Goal: Task Accomplishment & Management: Complete application form

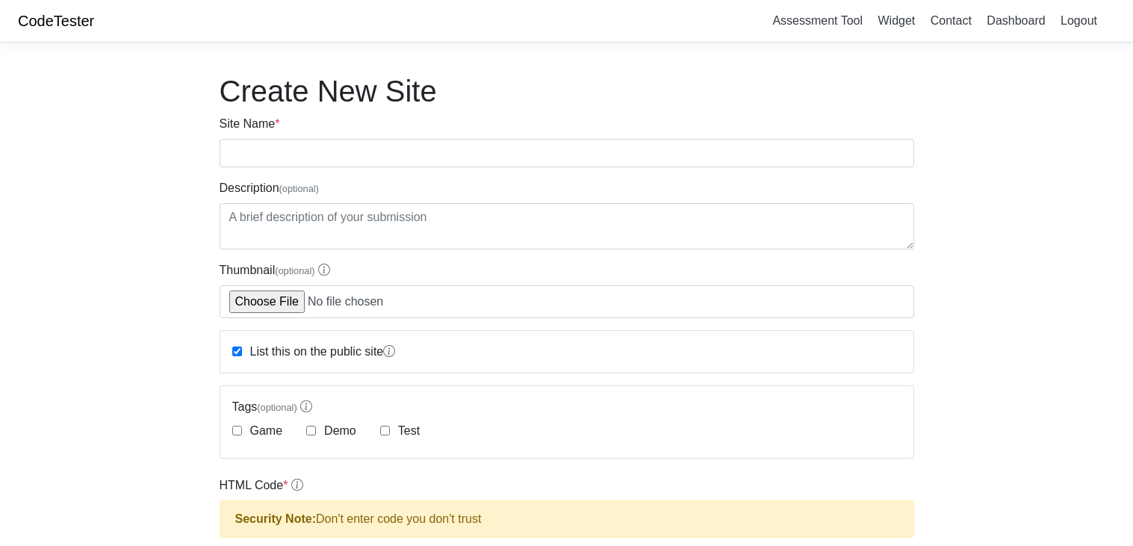
scroll to position [580, 0]
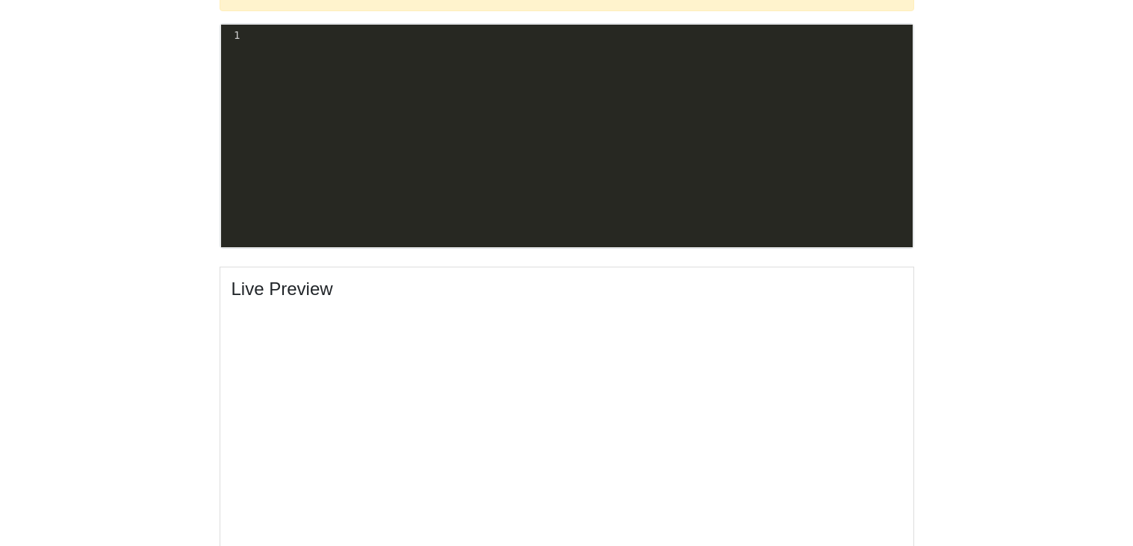
scroll to position [537, 0]
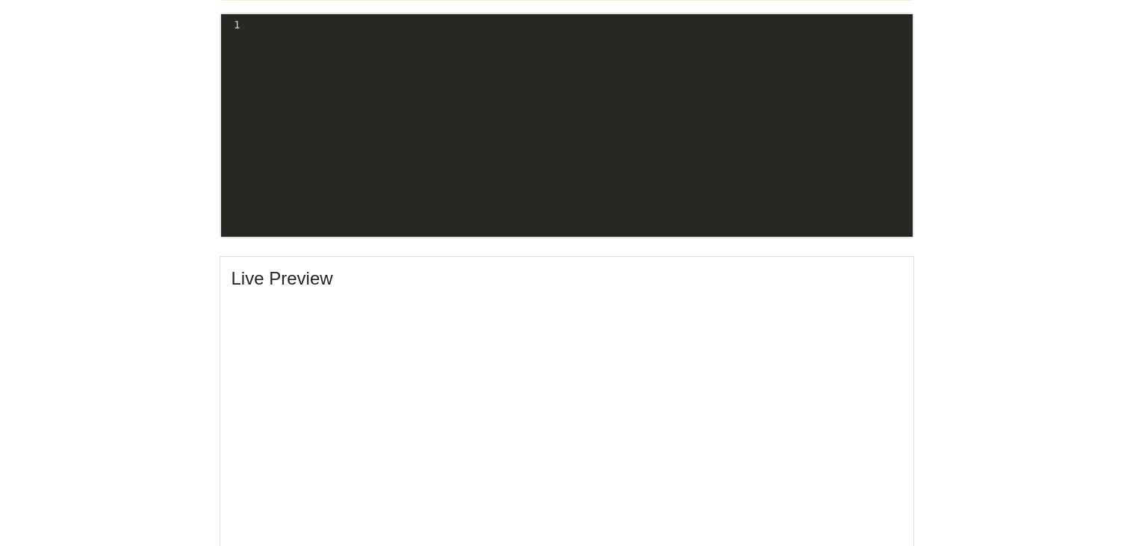
click at [255, 22] on pre "​" at bounding box center [578, 25] width 670 height 16
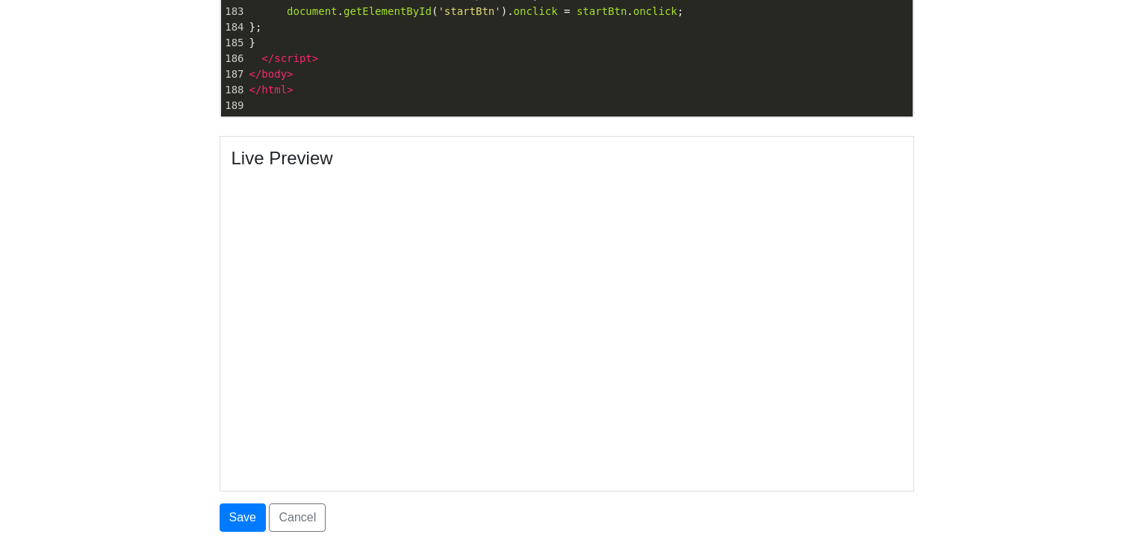
scroll to position [650, 0]
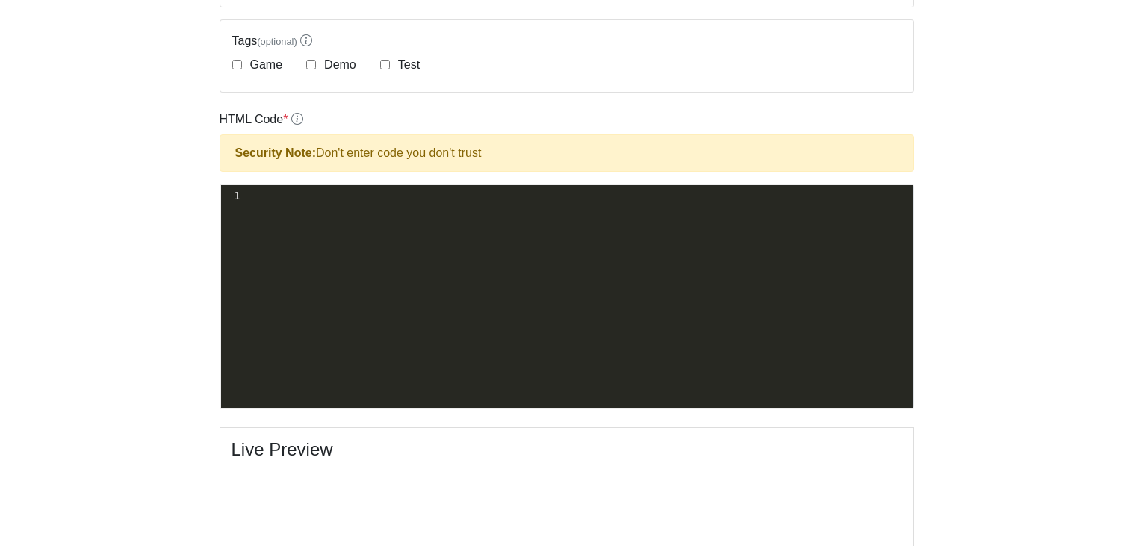
scroll to position [363, 0]
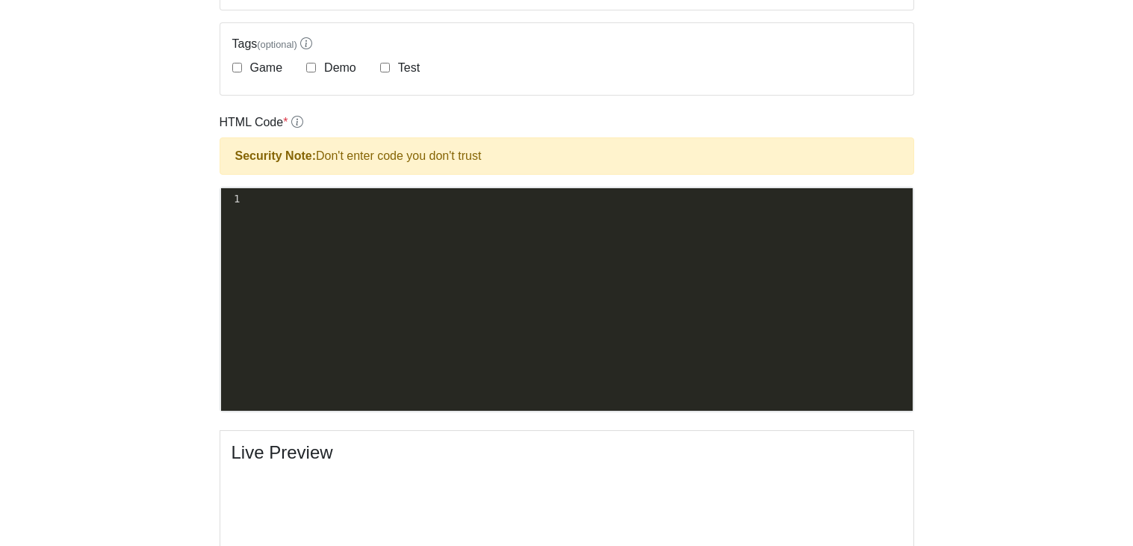
click at [291, 202] on pre "​" at bounding box center [578, 199] width 670 height 16
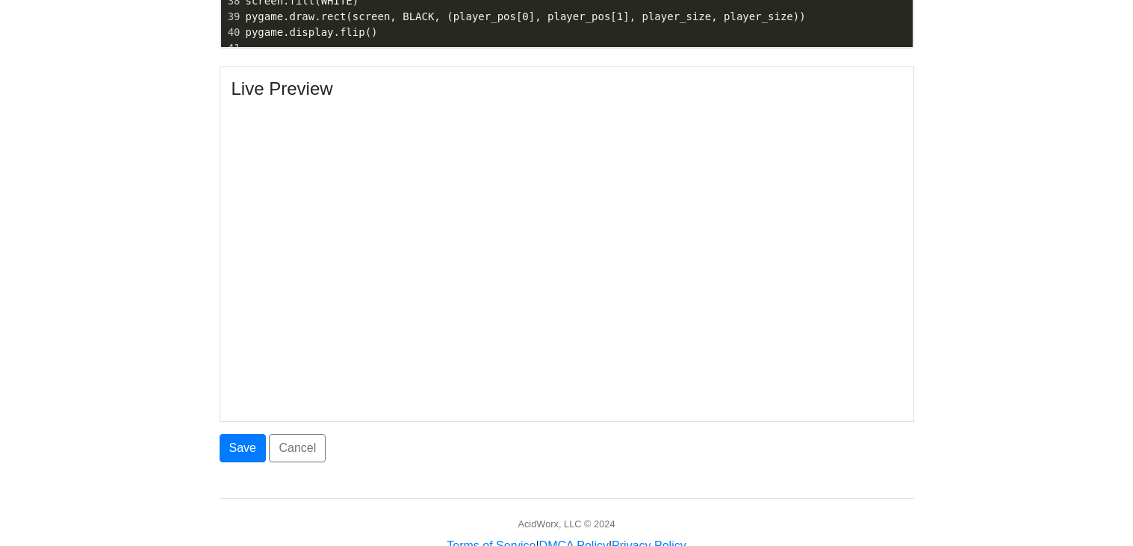
scroll to position [771, 0]
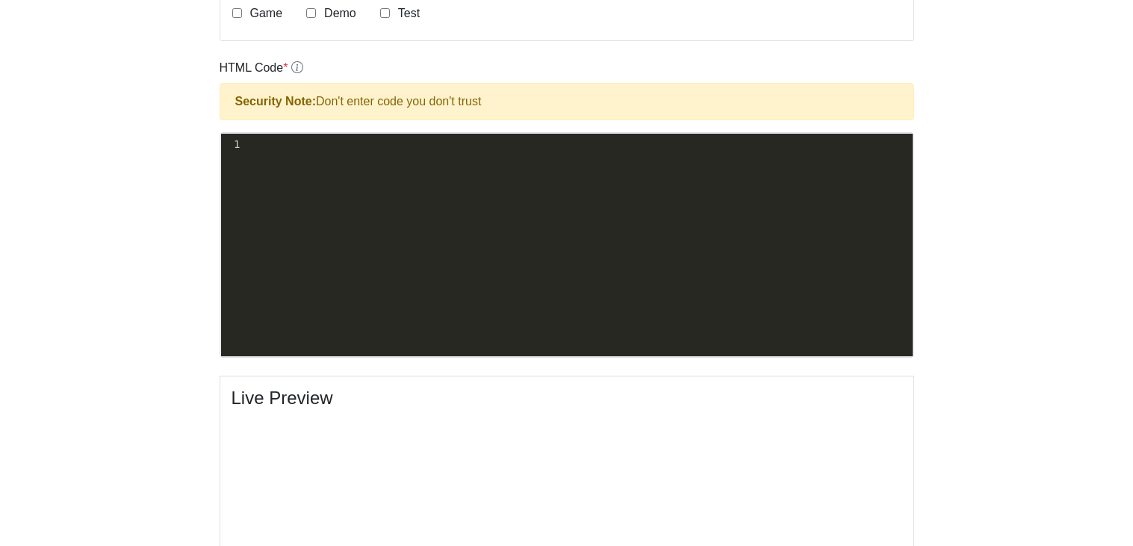
scroll to position [416, 0]
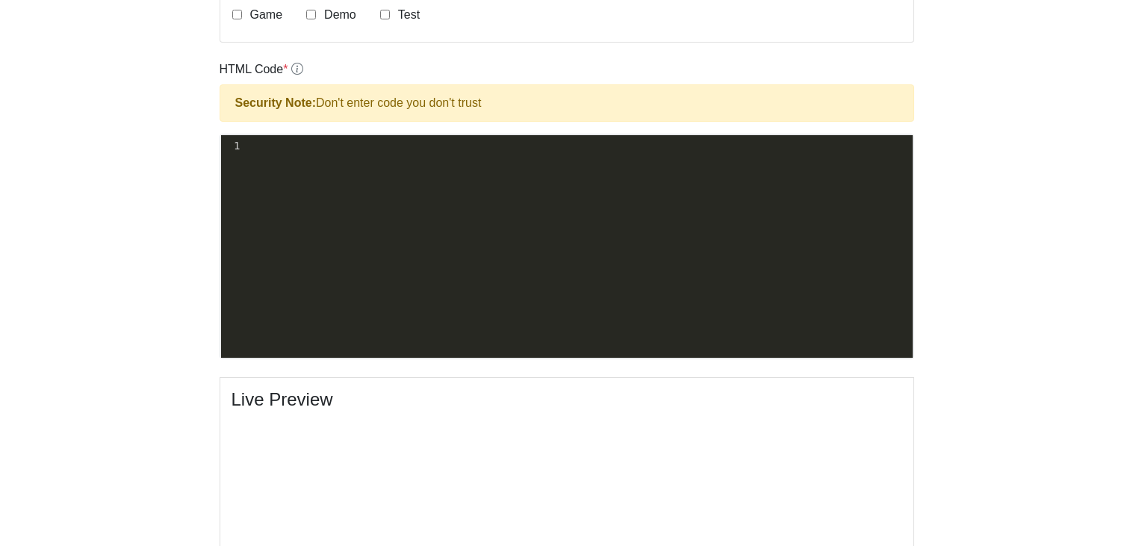
click at [291, 130] on div "HTML Code * Security Note: Don't enter code you don't trust xxxxxxxxxx 1 ​ Plea…" at bounding box center [567, 209] width 694 height 299
click at [313, 150] on pre "​" at bounding box center [578, 146] width 670 height 16
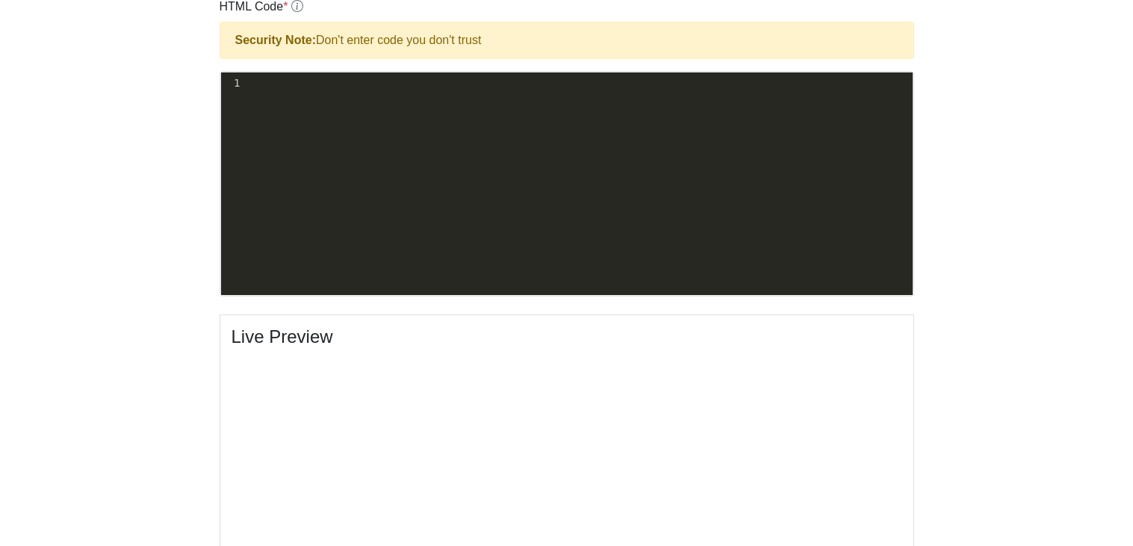
scroll to position [480, 0]
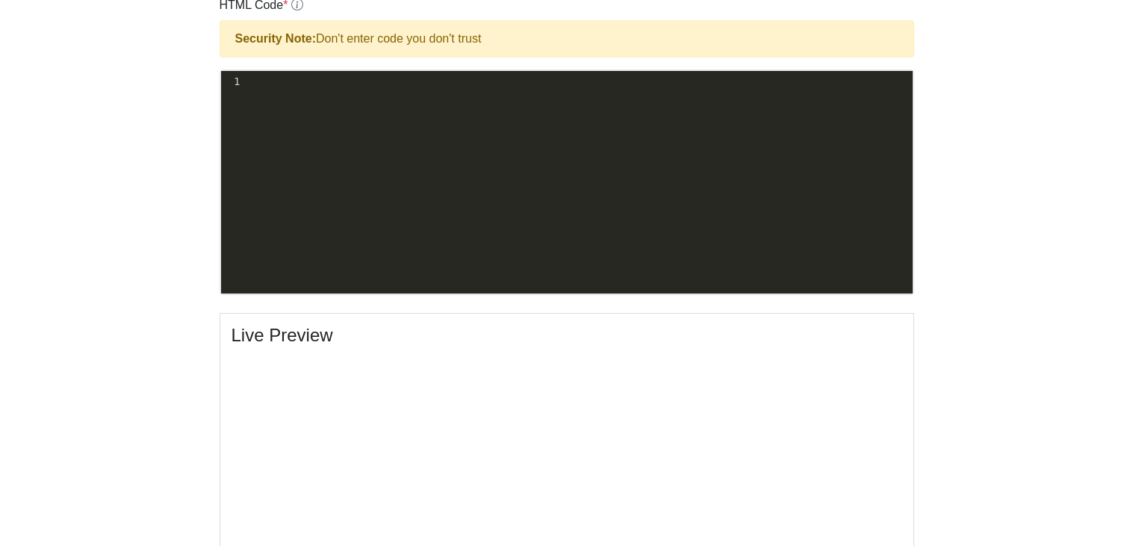
click at [278, 81] on pre "​" at bounding box center [578, 82] width 670 height 16
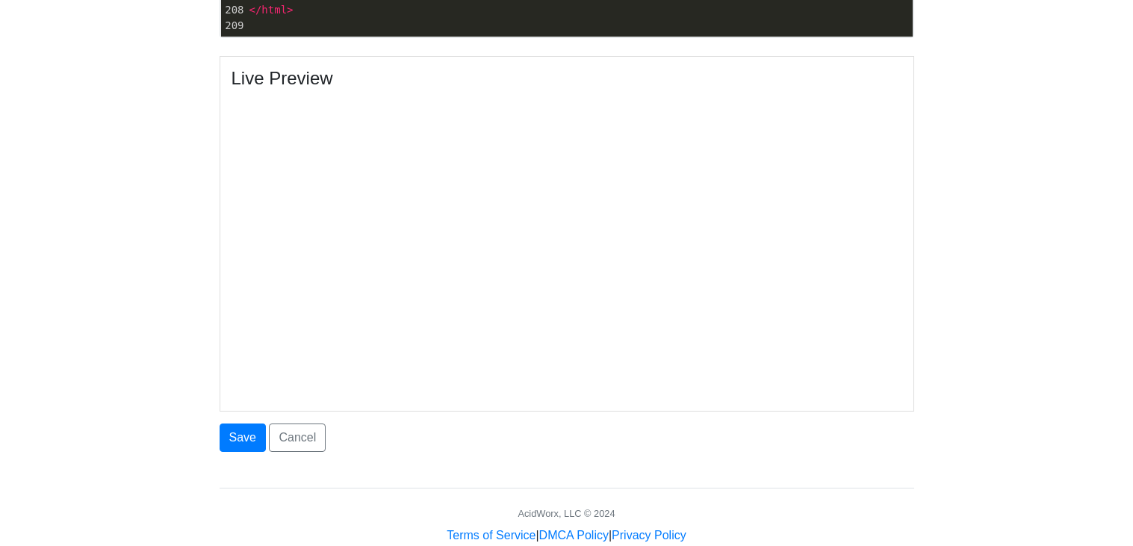
scroll to position [760, 0]
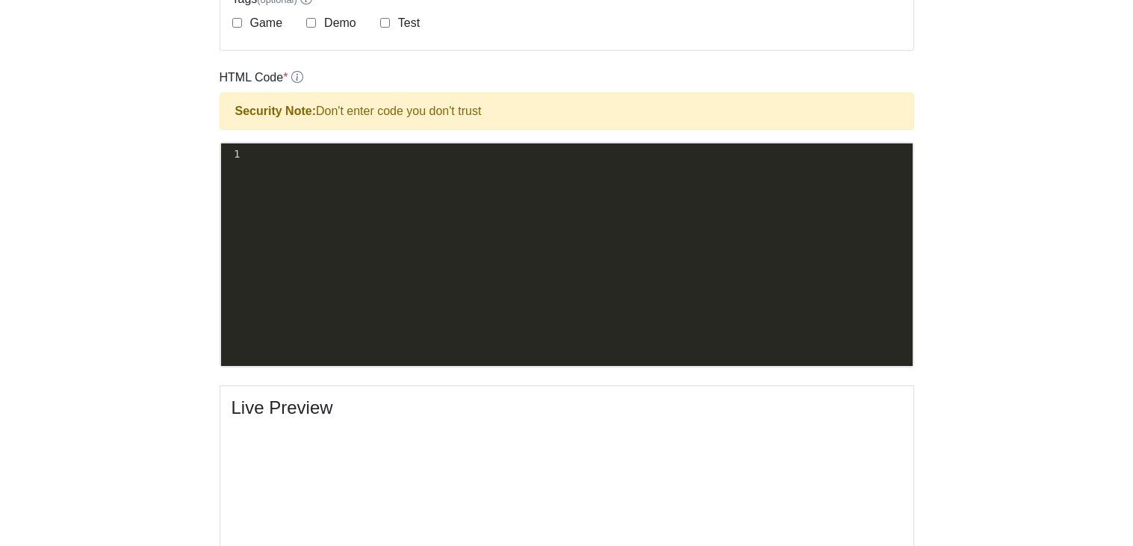
scroll to position [388, 0]
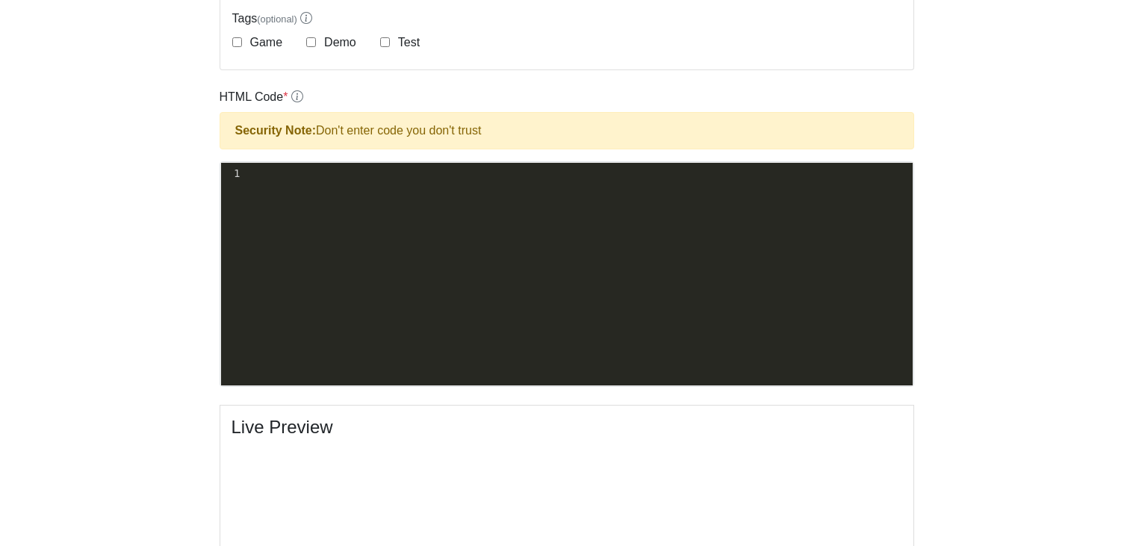
click at [269, 167] on pre "​" at bounding box center [578, 174] width 670 height 16
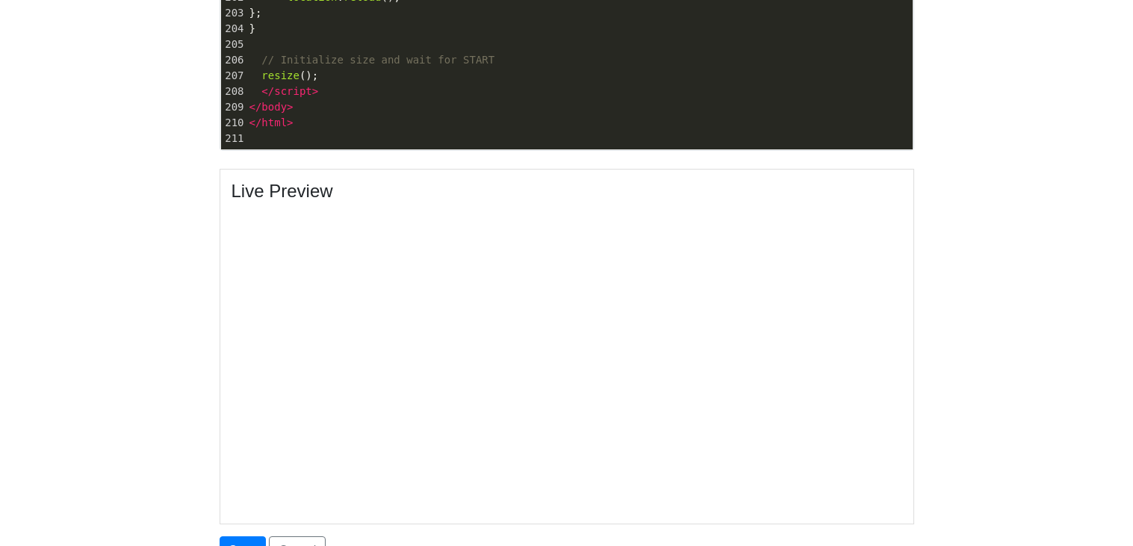
scroll to position [626, 0]
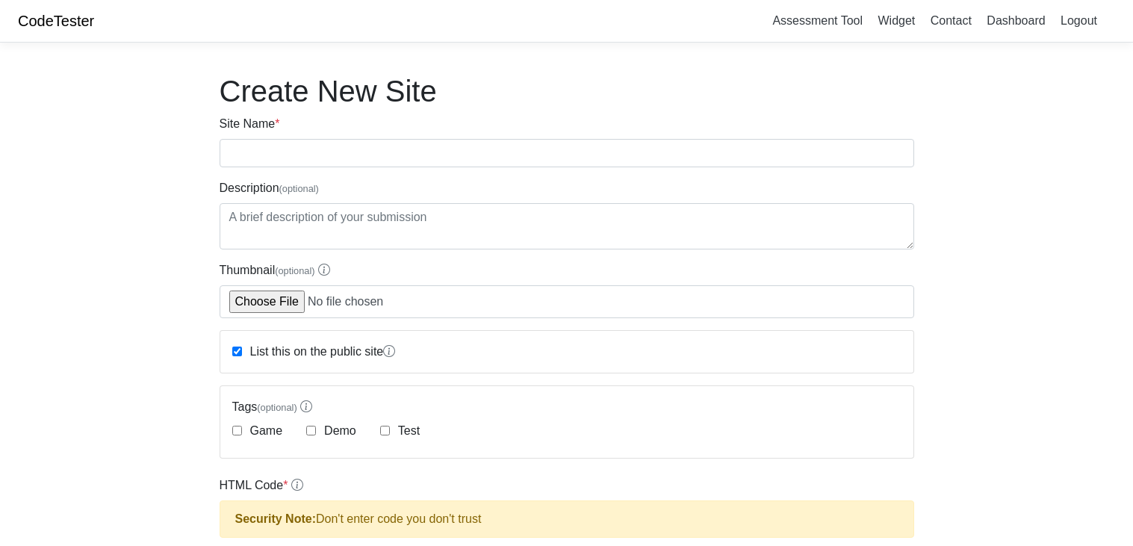
scroll to position [416, 0]
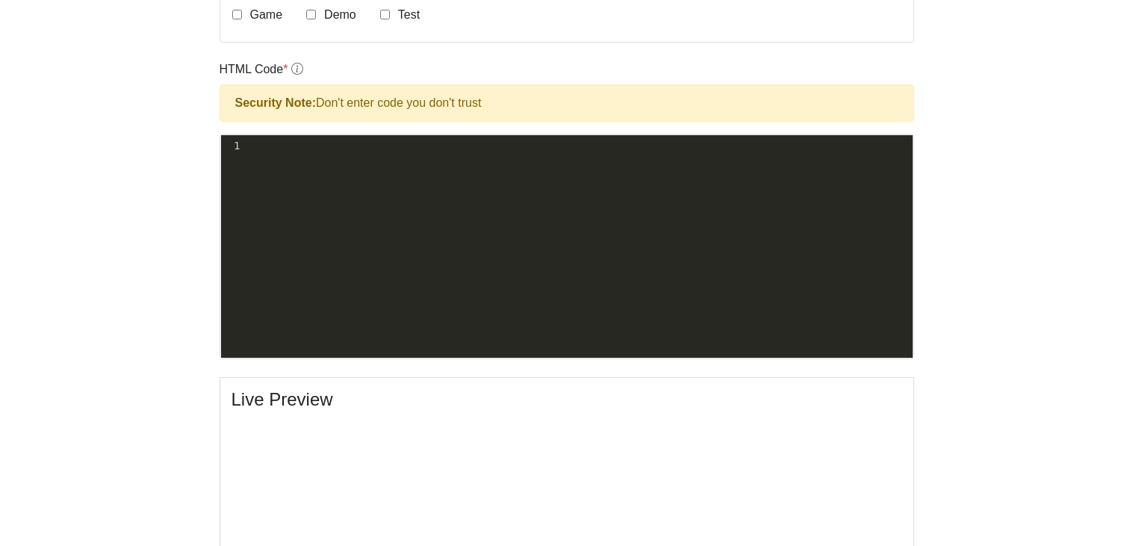
click at [408, 143] on pre "​" at bounding box center [578, 146] width 670 height 16
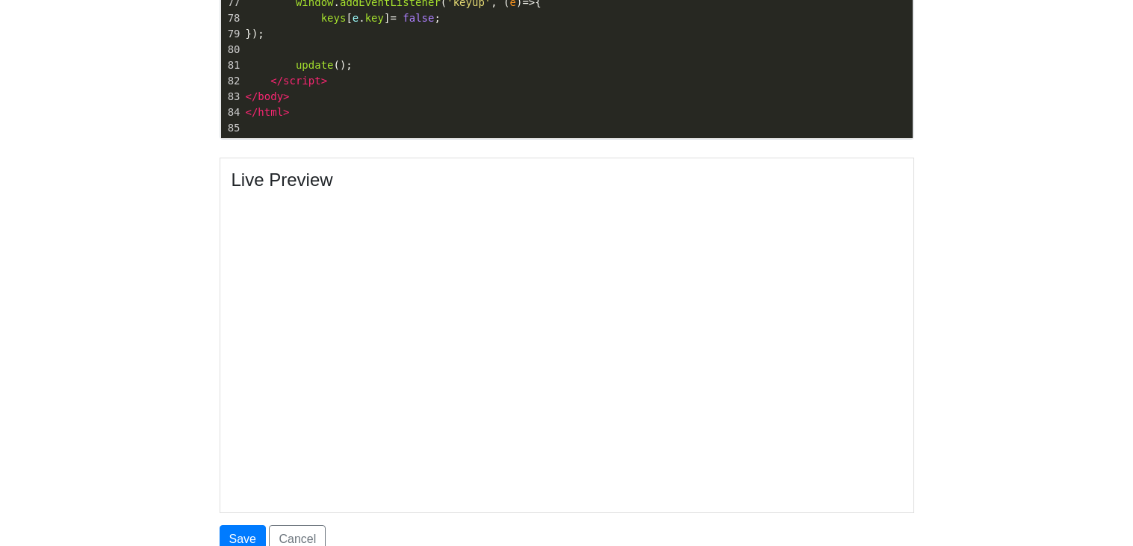
scroll to position [771, 0]
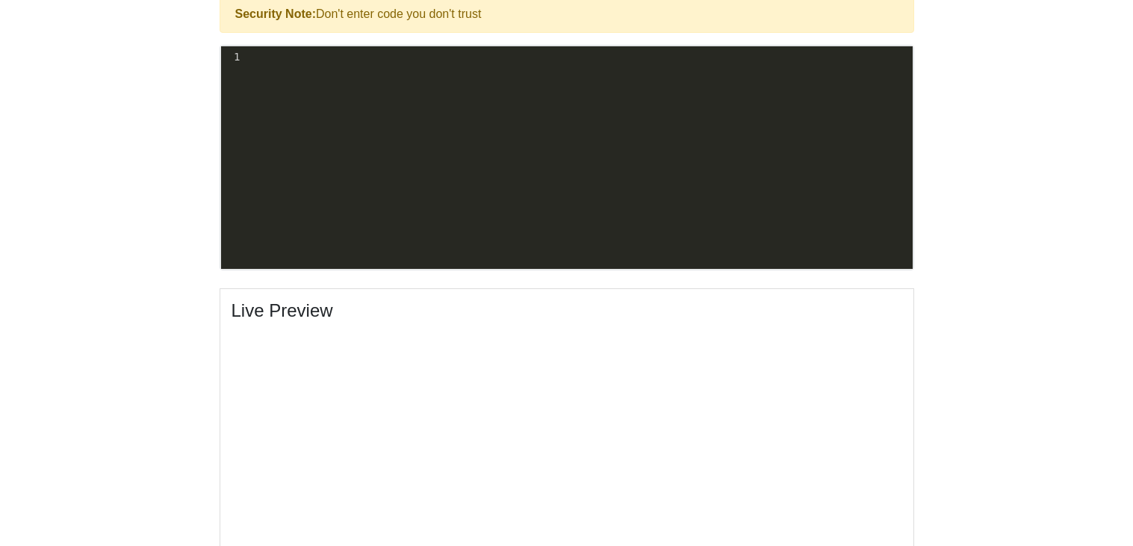
scroll to position [502, 0]
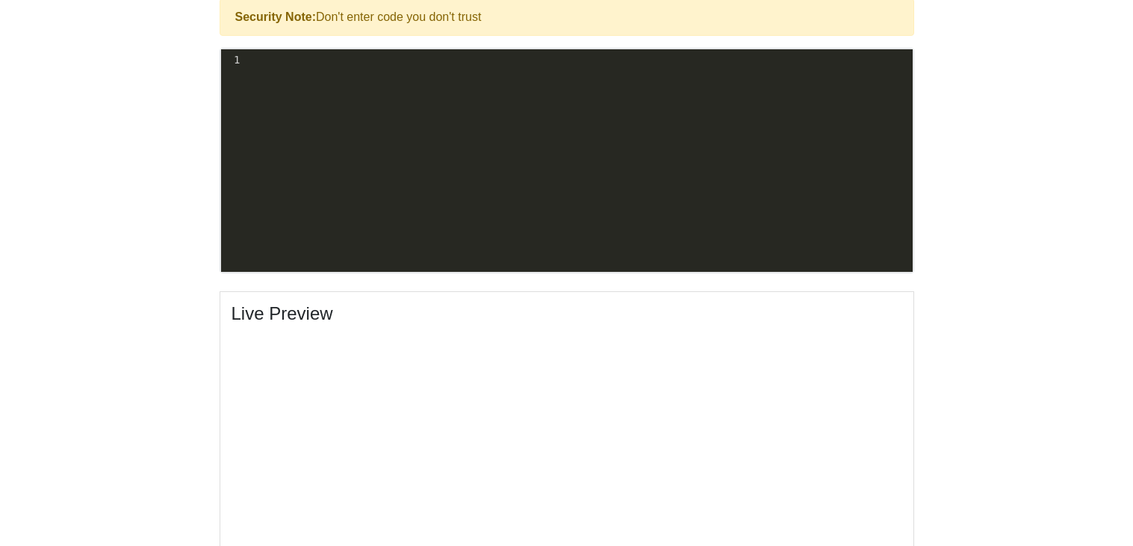
click at [449, 66] on pre "​" at bounding box center [578, 60] width 670 height 16
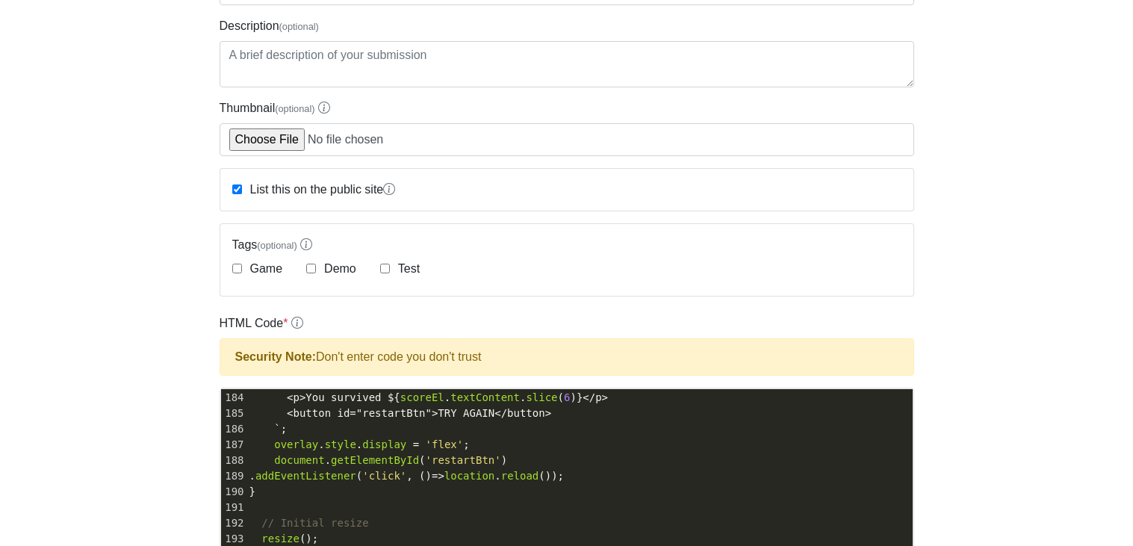
scroll to position [150, 0]
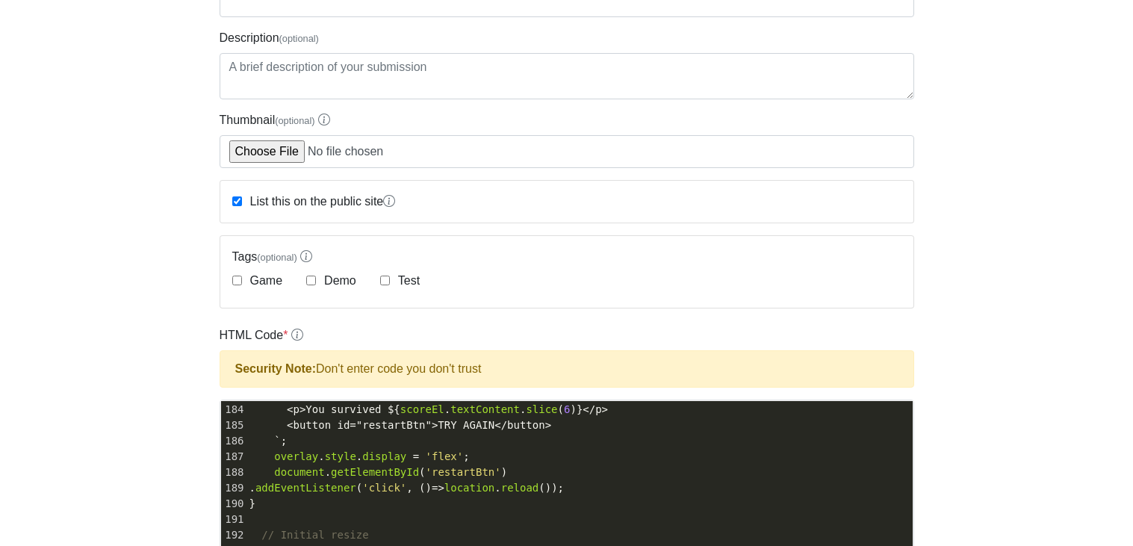
click at [243, 276] on div "Game" at bounding box center [257, 281] width 51 height 18
click at [232, 277] on input "Game" at bounding box center [237, 281] width 10 height 10
checkbox input "true"
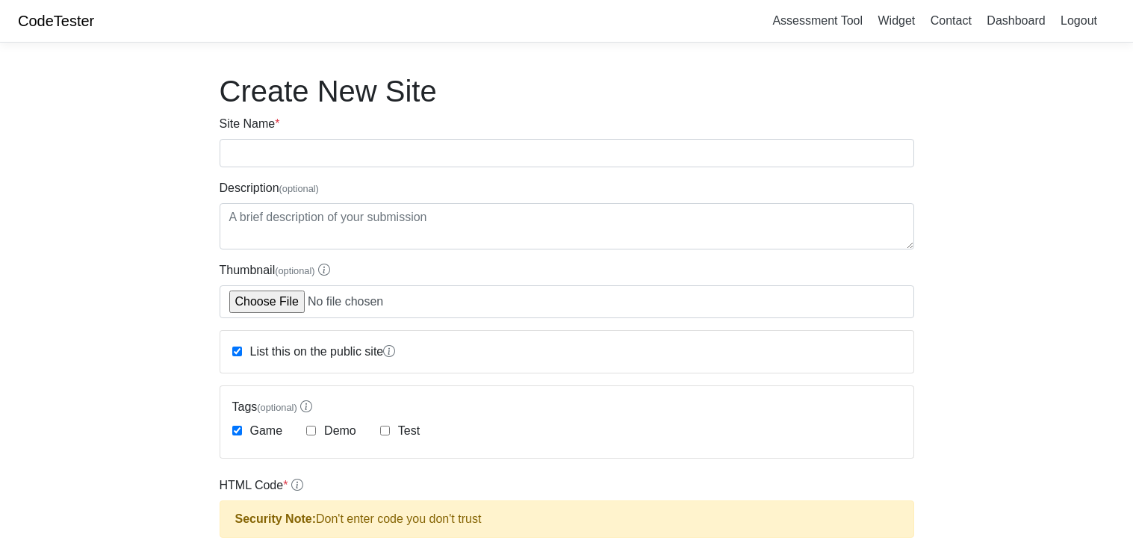
scroll to position [1, 0]
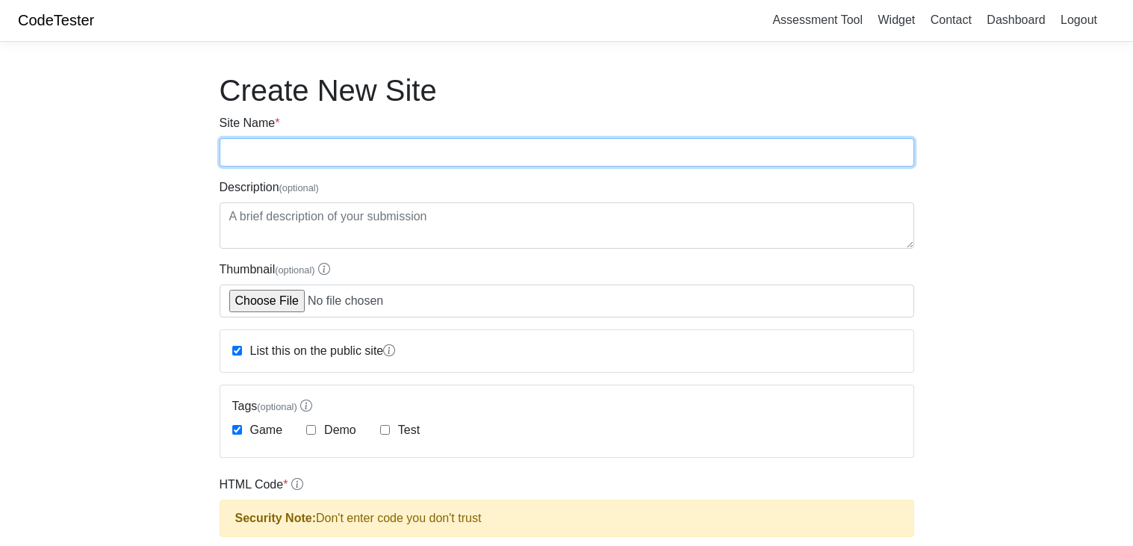
click at [390, 165] on input "Site Name *" at bounding box center [567, 152] width 694 height 28
type input "hard game"
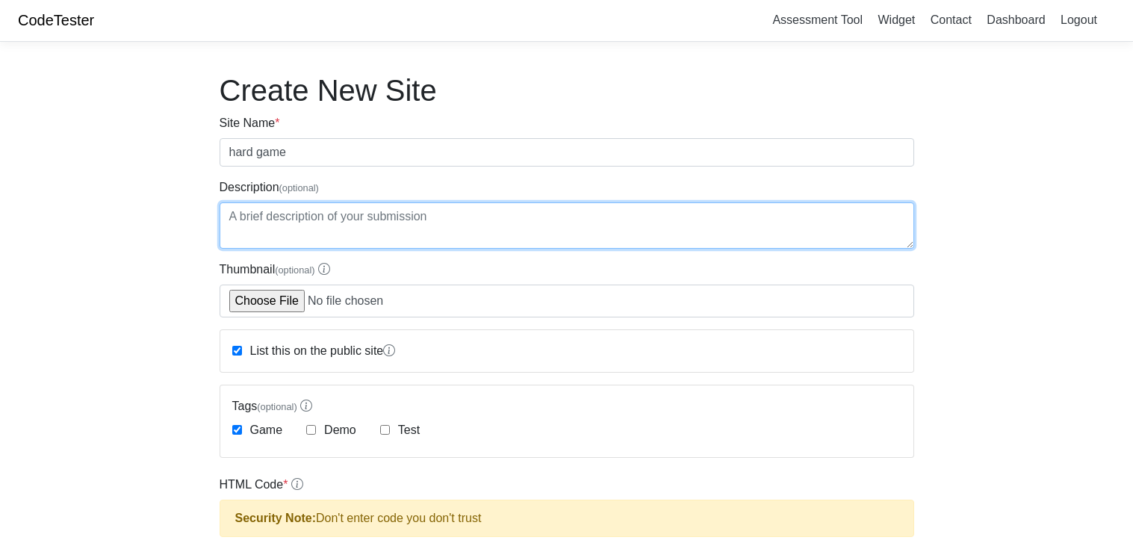
click at [332, 224] on textarea "Description (optional)" at bounding box center [567, 225] width 694 height 46
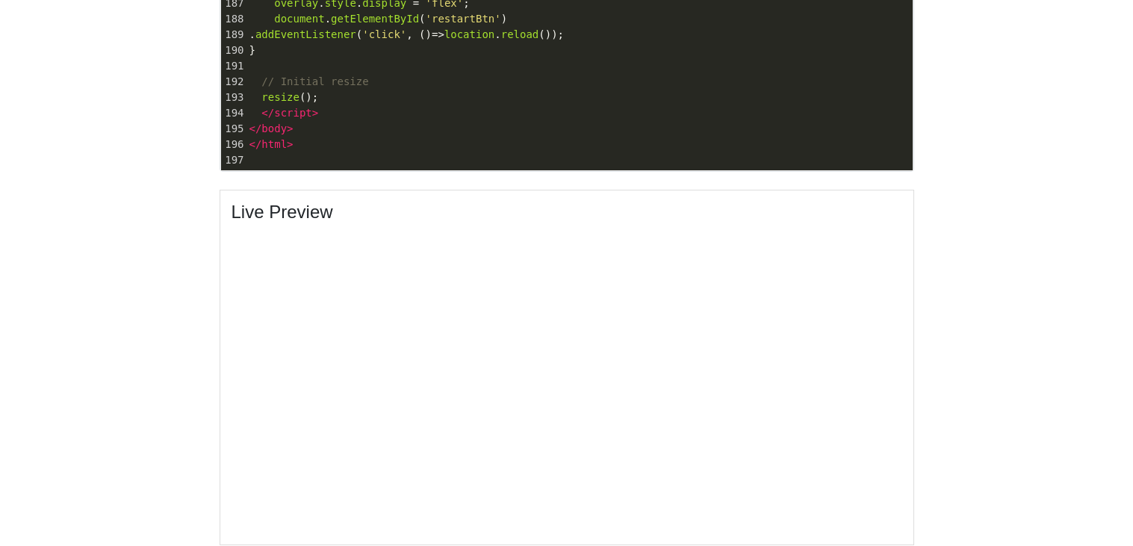
scroll to position [771, 0]
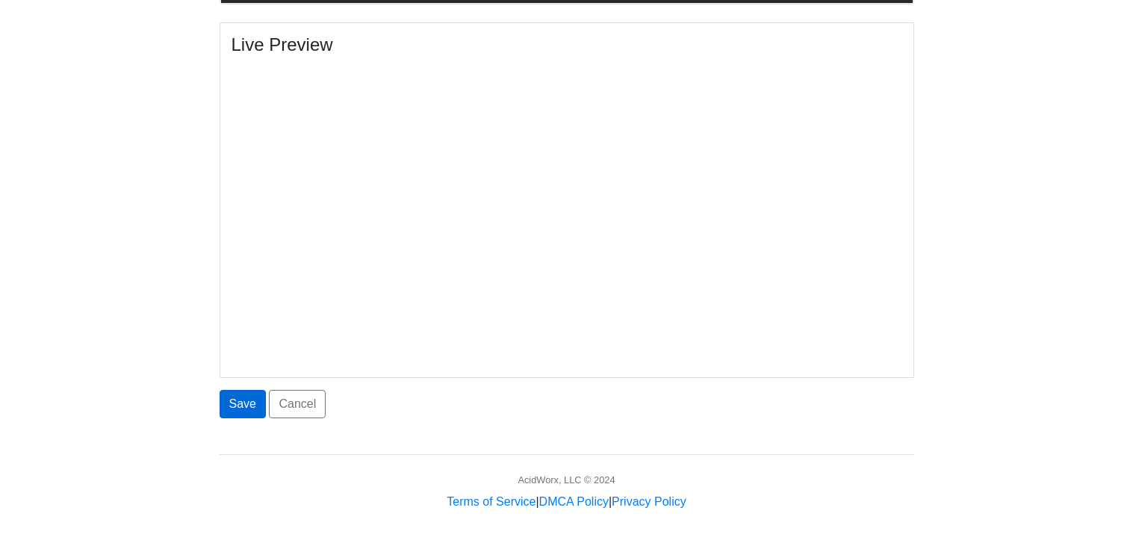
type textarea "its a hardish game"
click at [252, 399] on button "Save" at bounding box center [243, 404] width 46 height 28
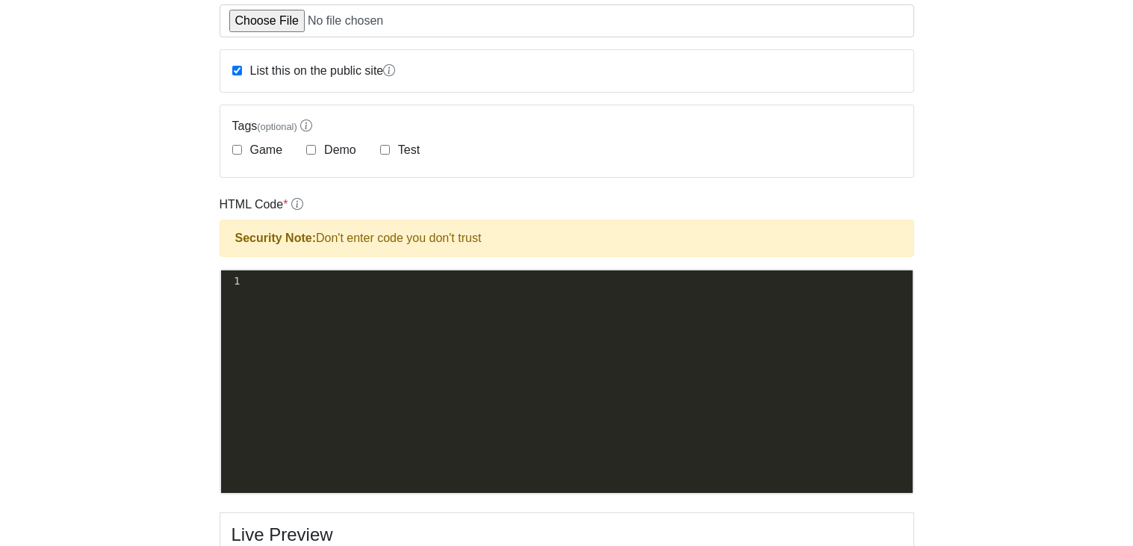
scroll to position [283, 0]
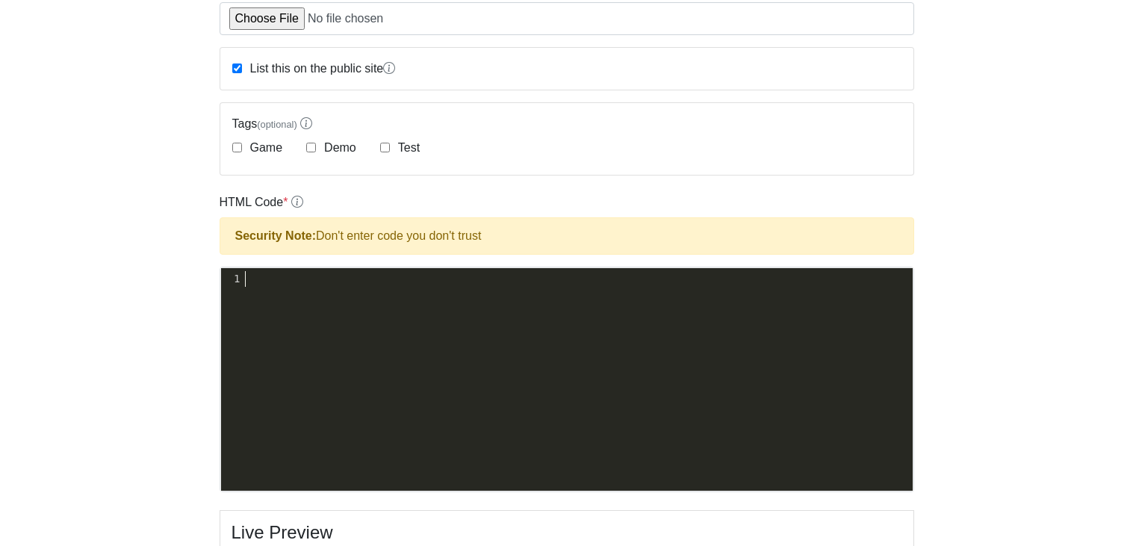
click at [336, 278] on pre "​" at bounding box center [578, 279] width 670 height 16
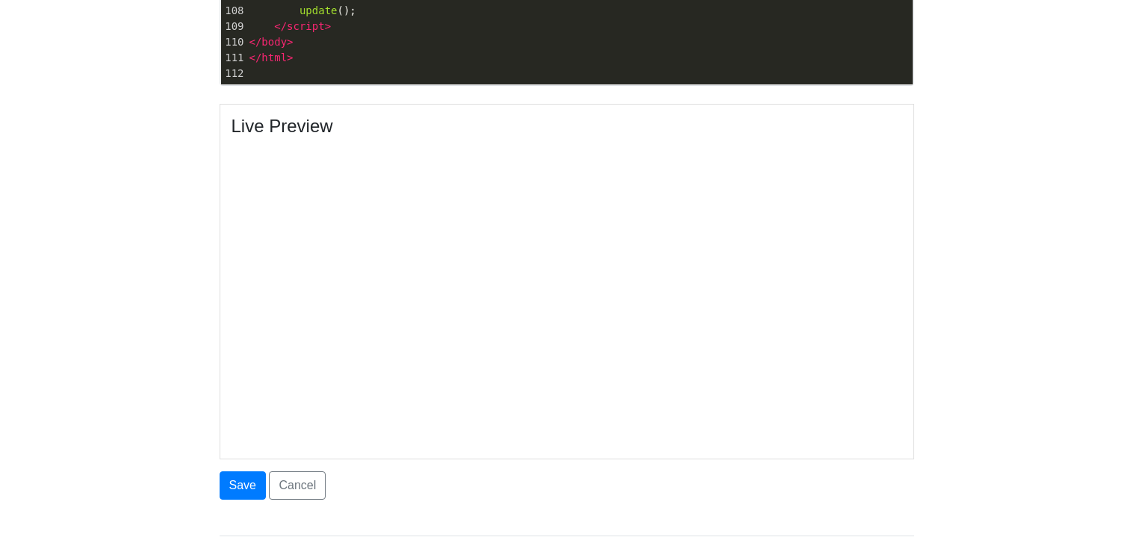
scroll to position [691, 0]
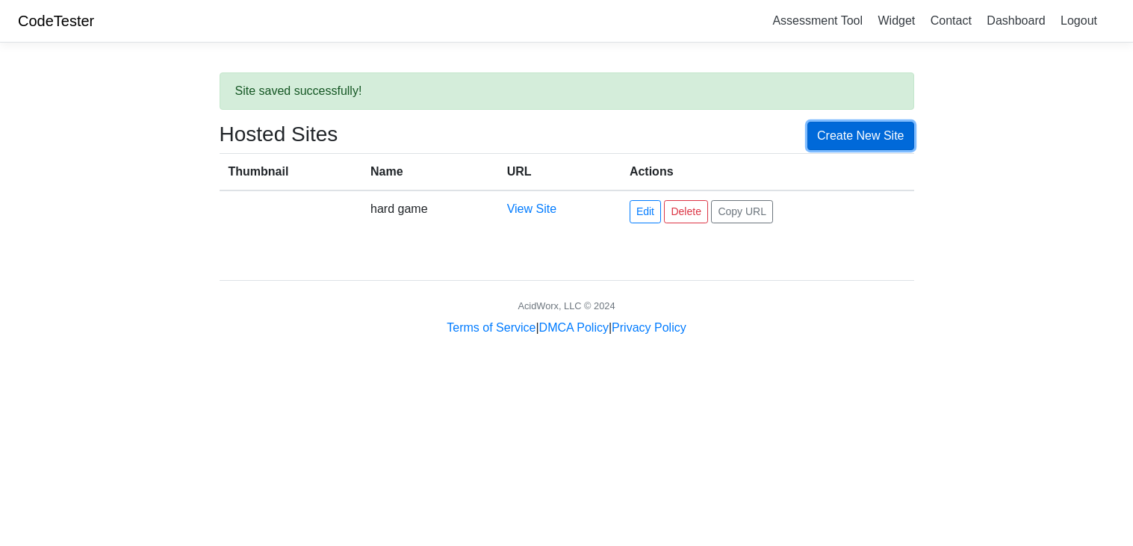
click at [880, 145] on link "Create New Site" at bounding box center [860, 136] width 107 height 28
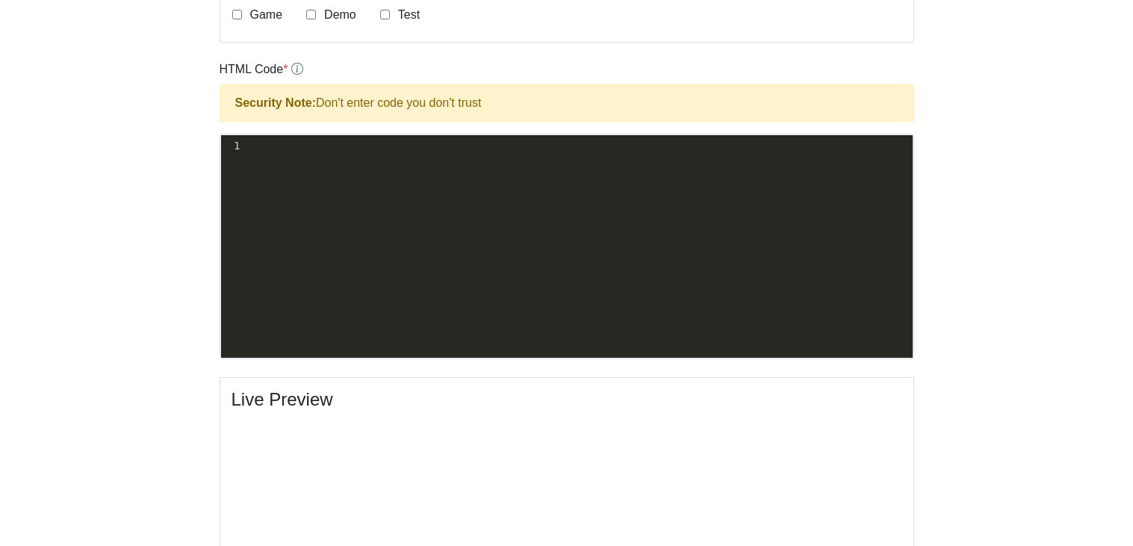
scroll to position [421, 0]
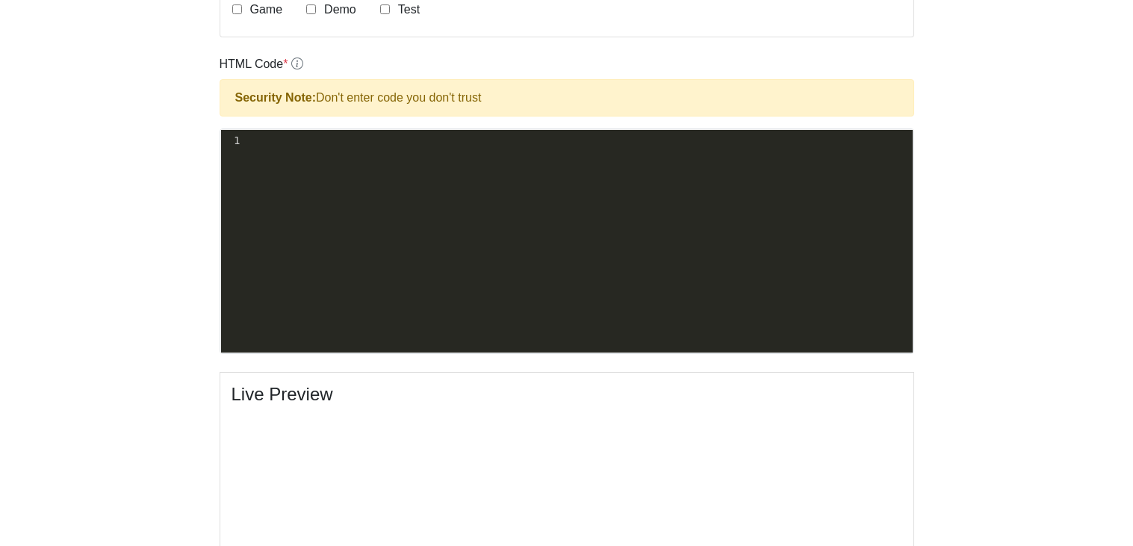
click at [271, 147] on pre "​" at bounding box center [578, 141] width 670 height 16
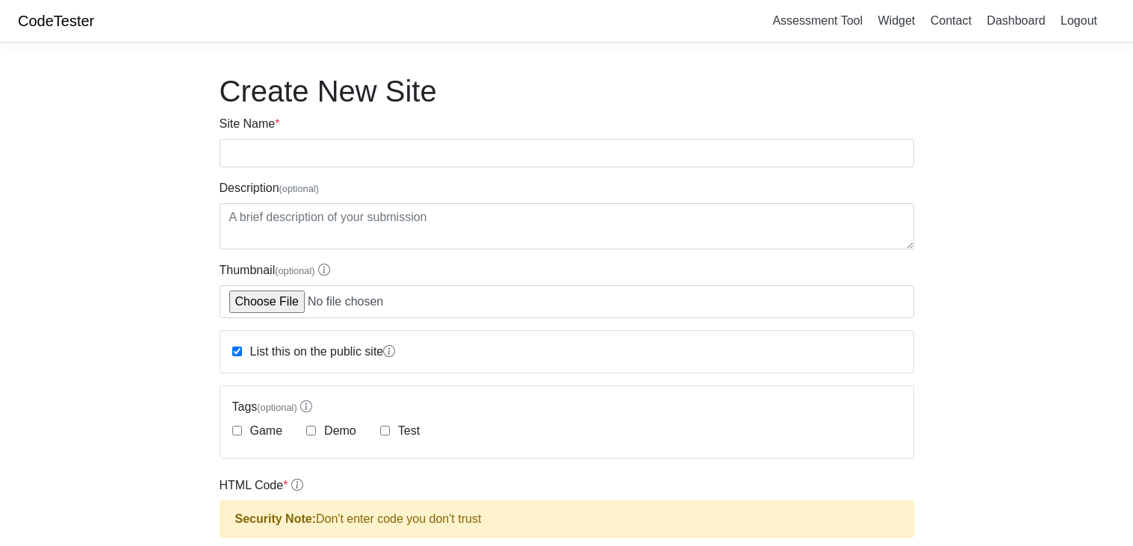
scroll to position [63, 0]
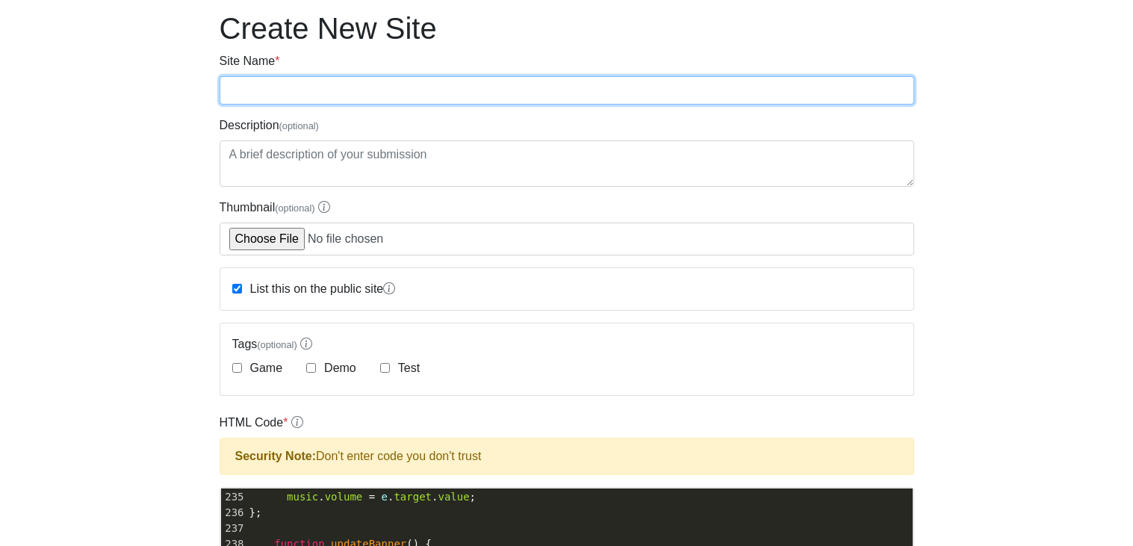
click at [260, 84] on input "Site Name *" at bounding box center [567, 90] width 694 height 28
type input "[PERSON_NAME] clicker"
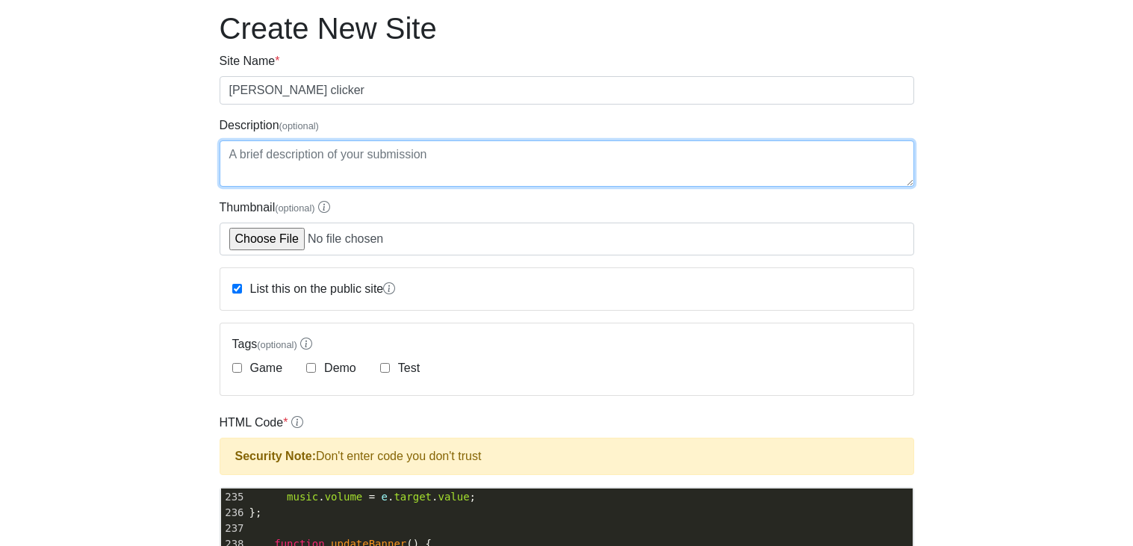
click at [251, 164] on textarea "Description (optional)" at bounding box center [567, 163] width 694 height 46
type textarea "fun clicking game"
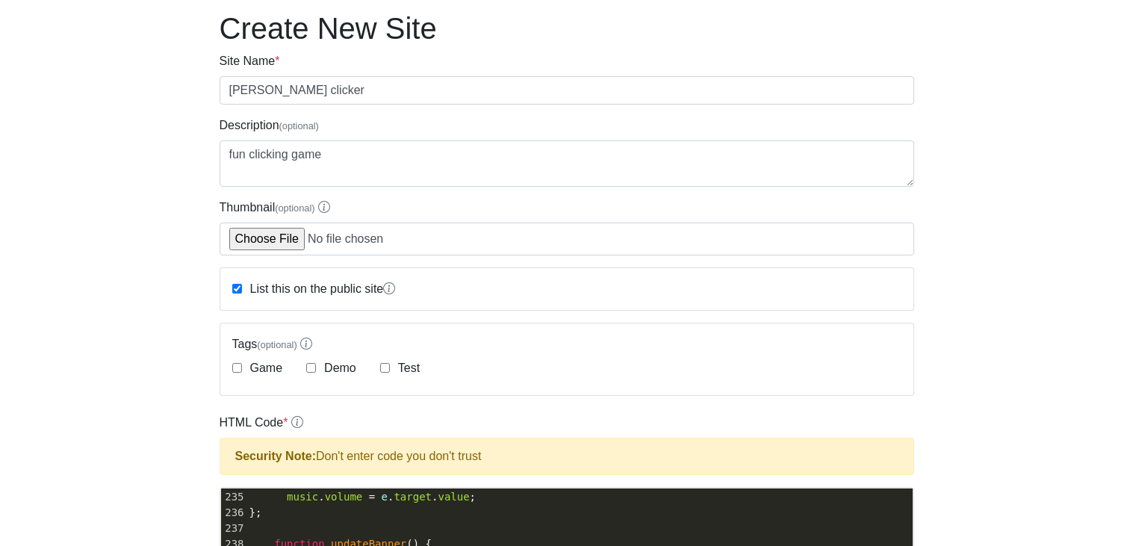
click at [234, 360] on div "Game" at bounding box center [257, 368] width 51 height 18
click at [234, 371] on input "Game" at bounding box center [237, 368] width 10 height 10
checkbox input "true"
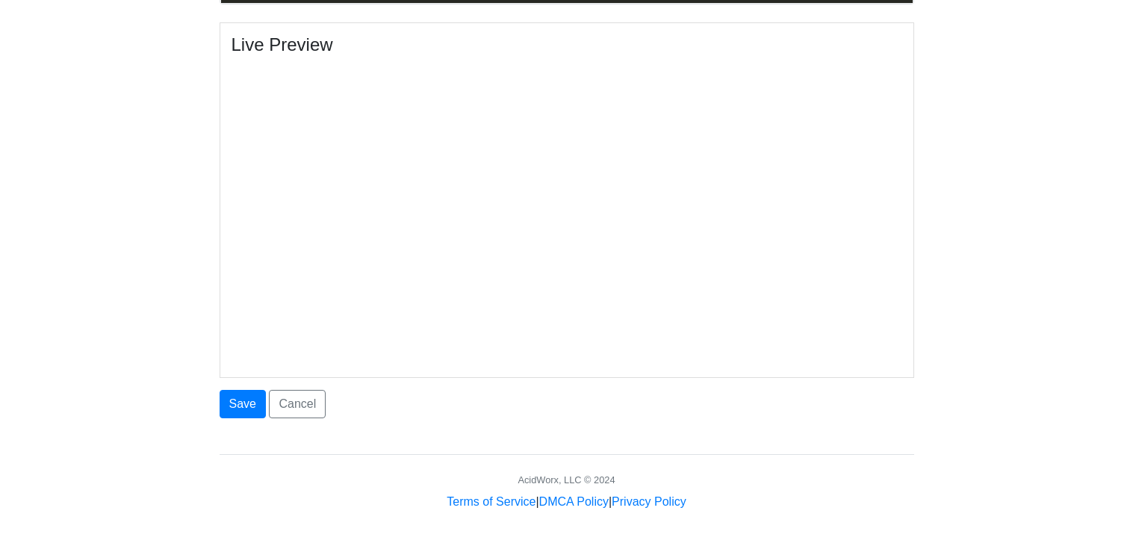
click at [234, 406] on button "Save" at bounding box center [243, 404] width 46 height 28
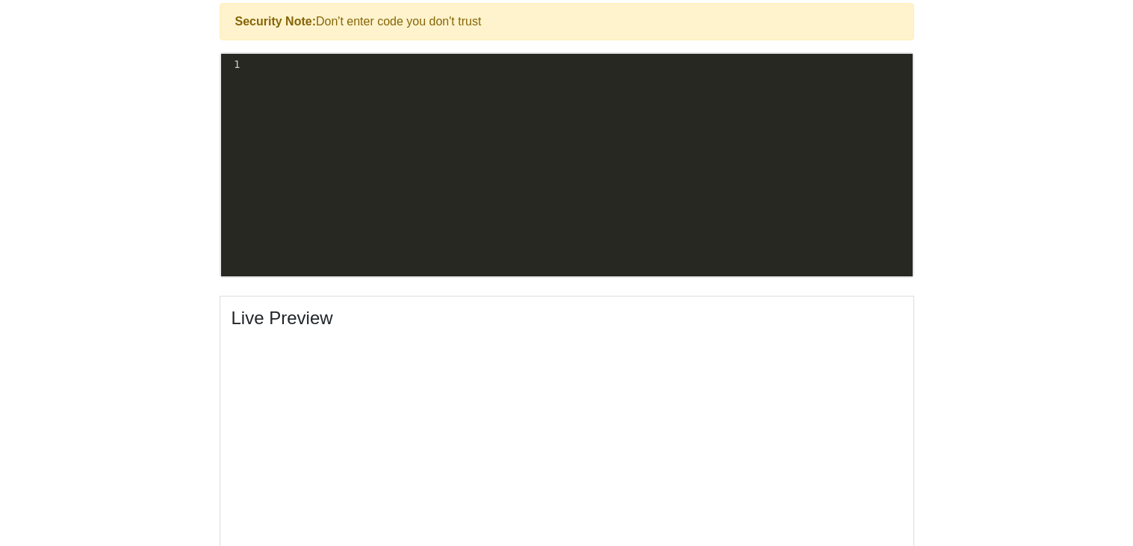
scroll to position [482, 0]
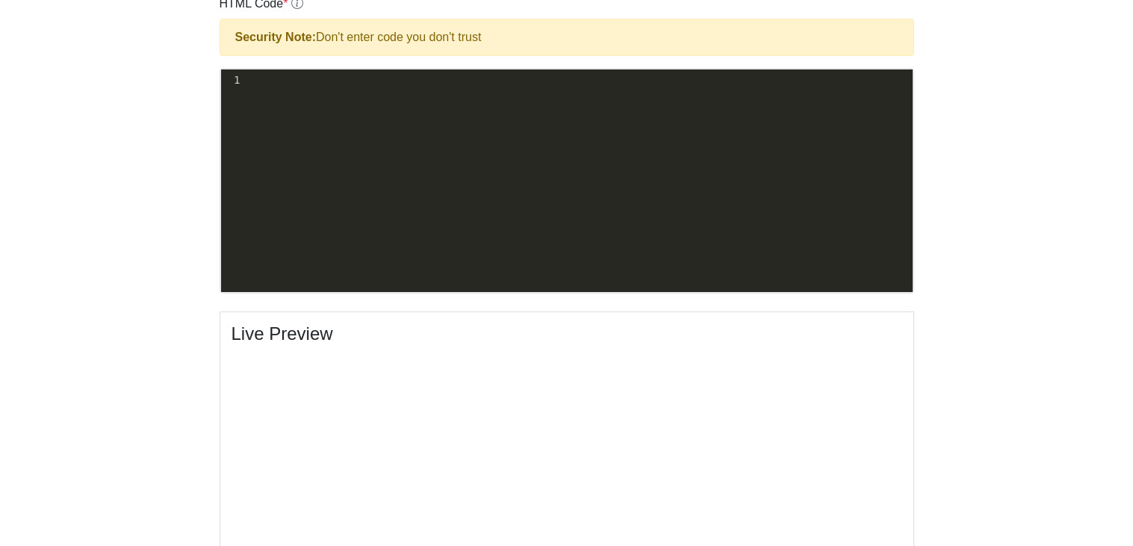
click at [284, 78] on pre "​" at bounding box center [578, 80] width 670 height 16
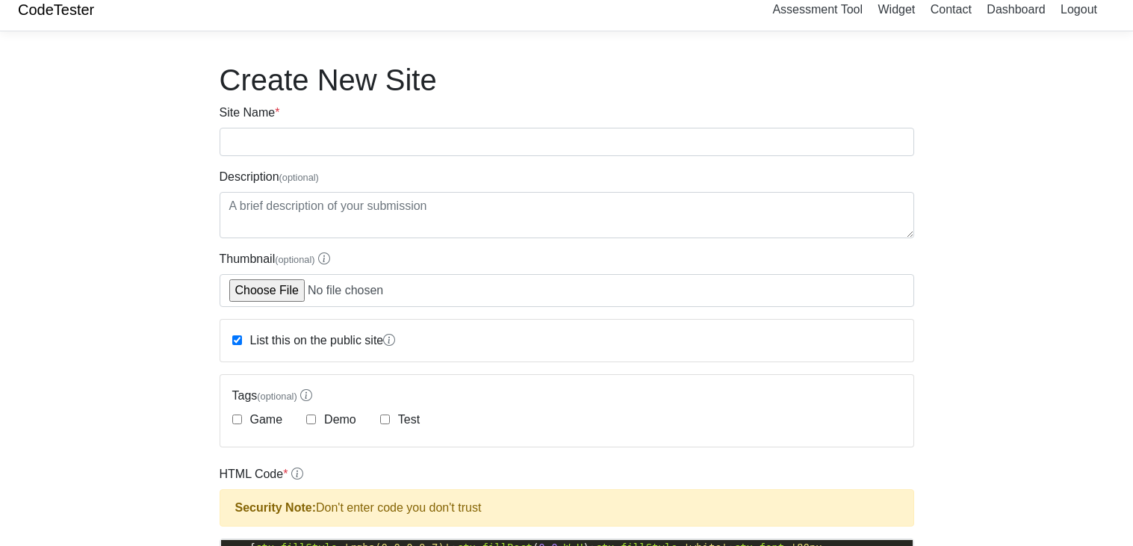
scroll to position [0, 0]
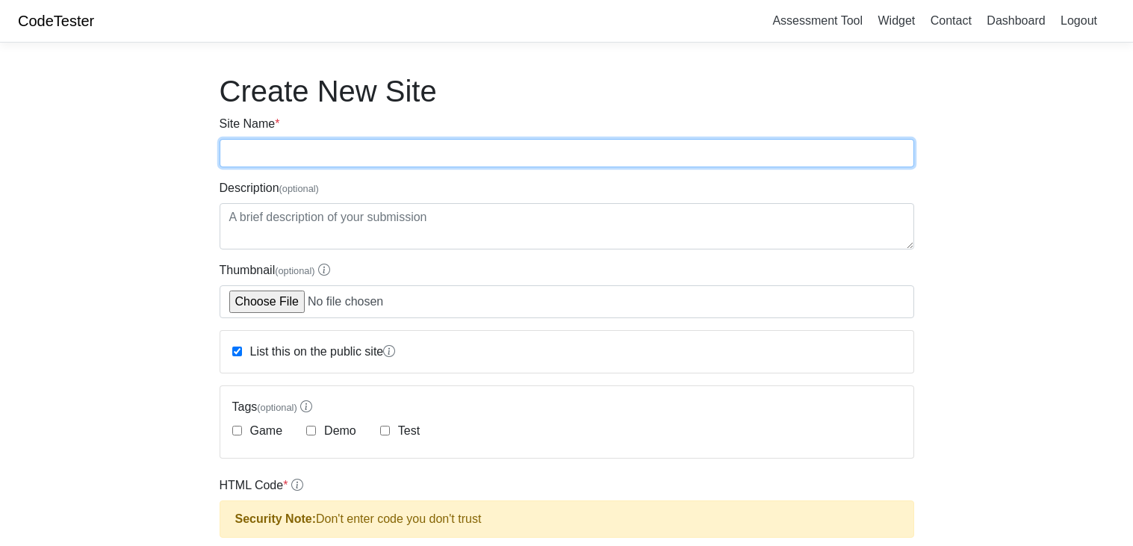
click at [251, 155] on input "Site Name *" at bounding box center [567, 153] width 694 height 28
type input "battle game"
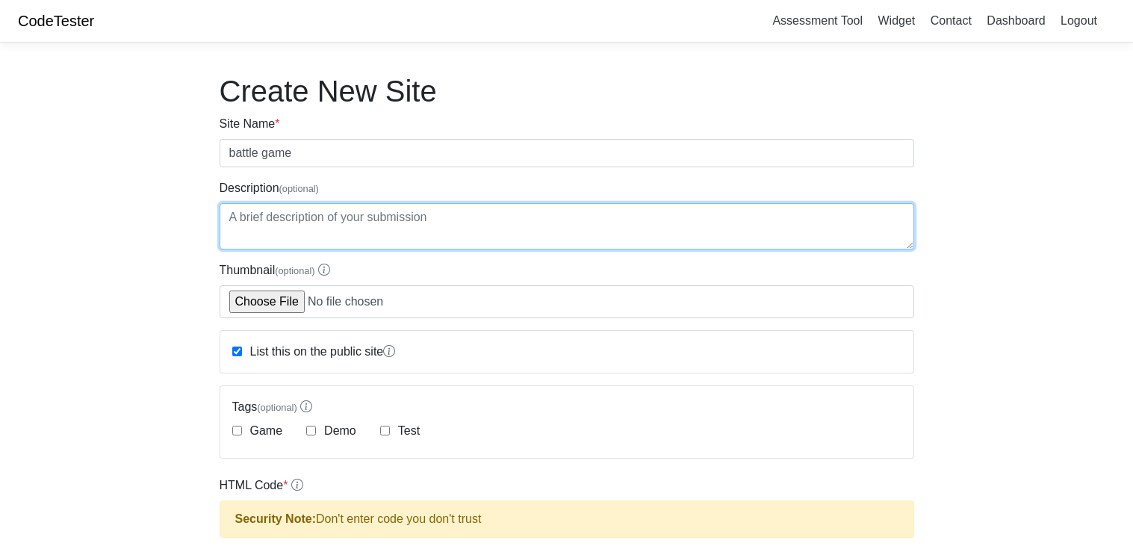
click at [379, 213] on textarea "Description (optional)" at bounding box center [567, 226] width 694 height 46
type textarea "Fun battling game"
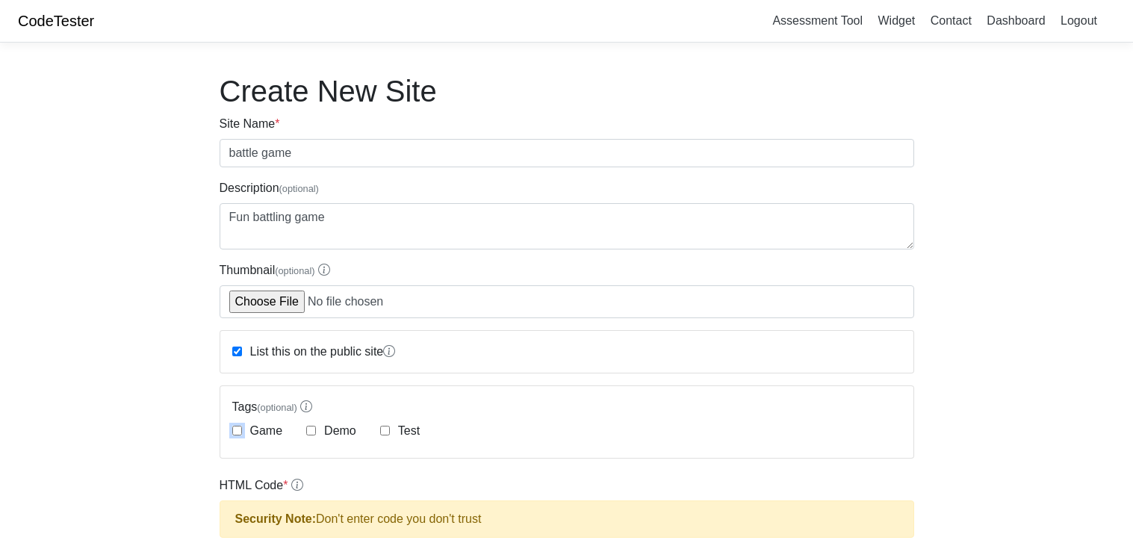
click at [237, 431] on input "Game" at bounding box center [237, 431] width 10 height 10
checkbox input "true"
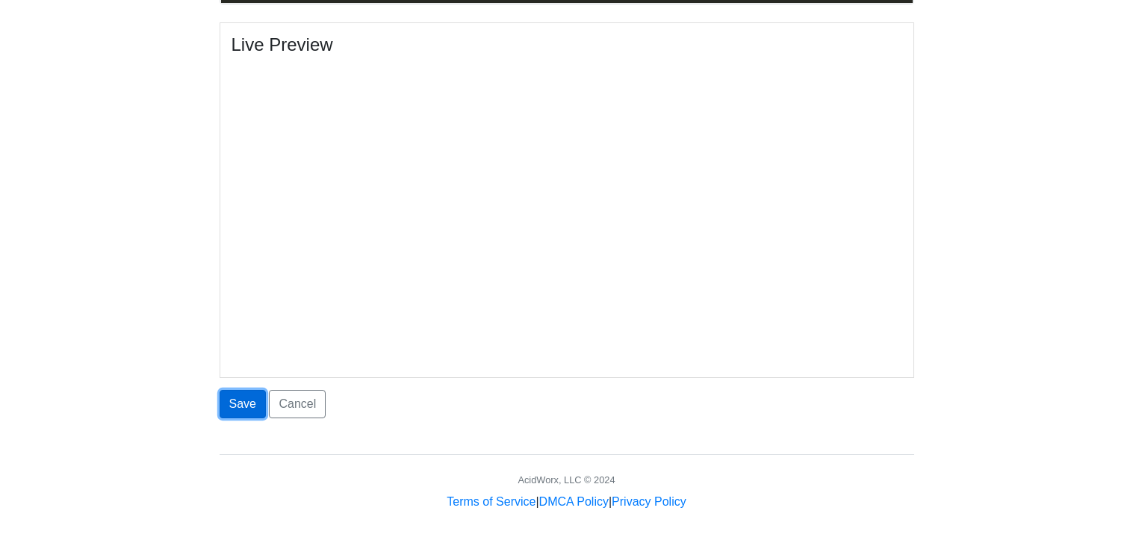
click at [235, 403] on button "Save" at bounding box center [243, 404] width 46 height 28
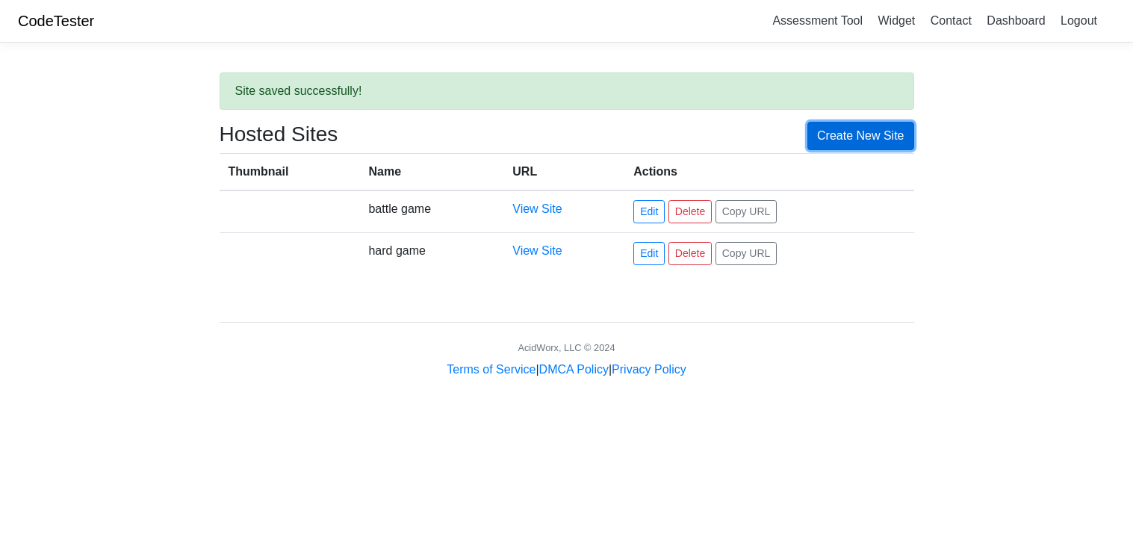
click at [852, 145] on link "Create New Site" at bounding box center [860, 136] width 107 height 28
click at [542, 244] on link "View Site" at bounding box center [536, 250] width 49 height 13
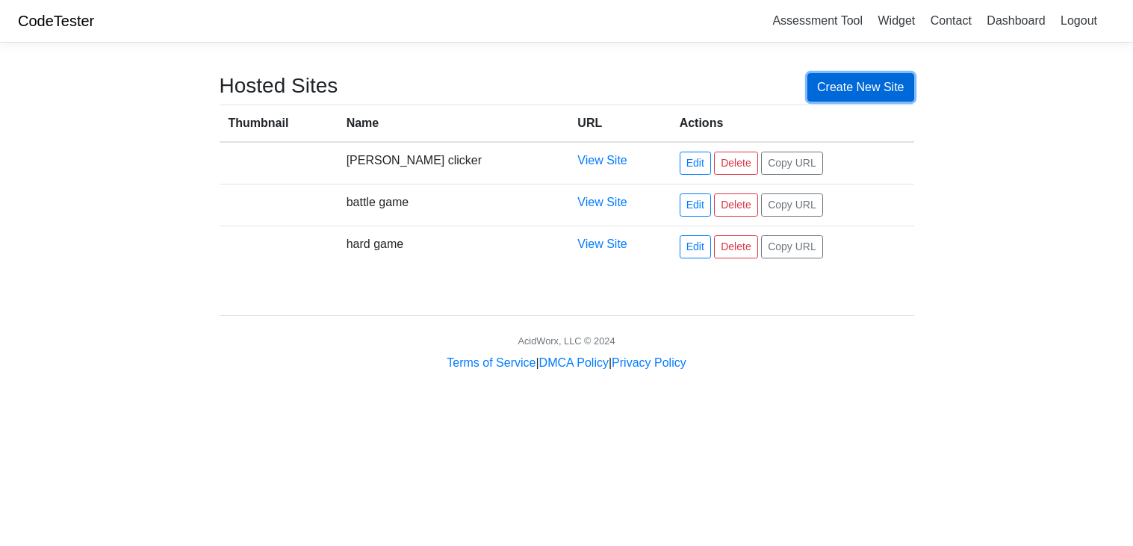
click at [833, 86] on link "Create New Site" at bounding box center [860, 87] width 107 height 28
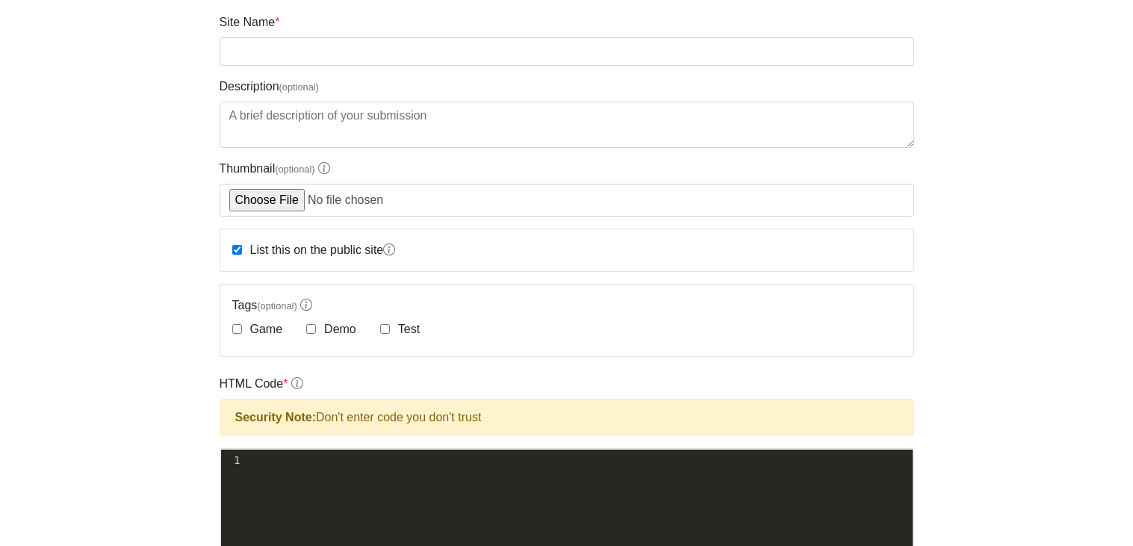
scroll to position [58, 0]
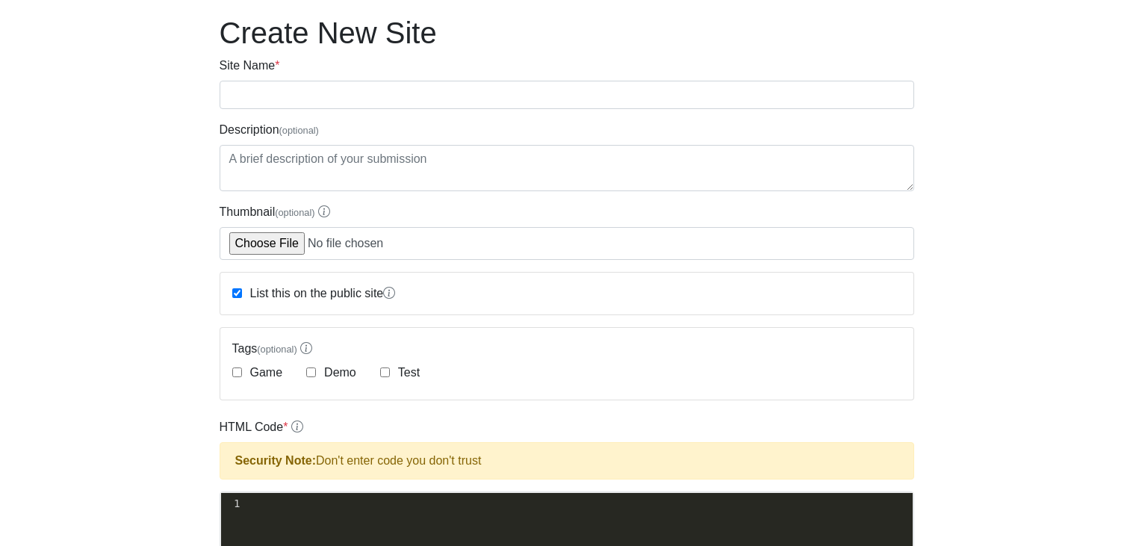
click at [266, 511] on div "xxxxxxxxxx 1 ​" at bounding box center [578, 504] width 670 height 22
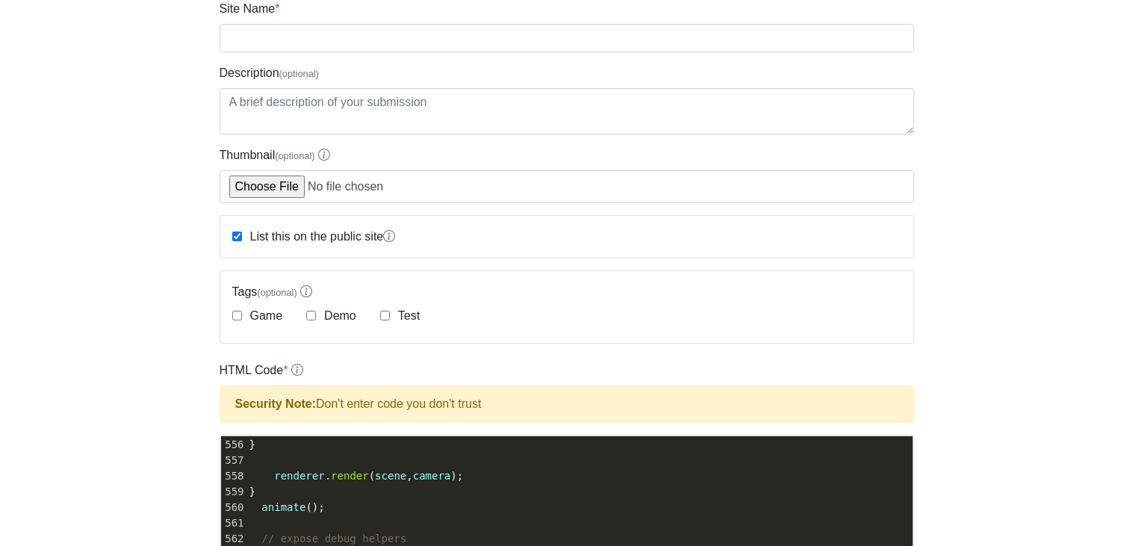
scroll to position [113, 0]
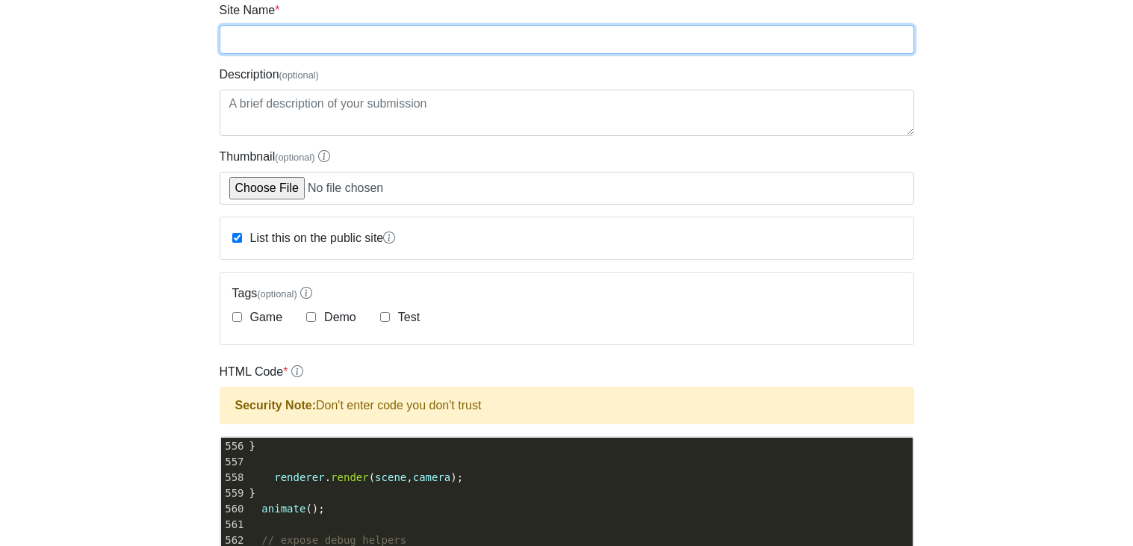
click at [279, 51] on input "Site Name *" at bounding box center [567, 39] width 694 height 28
type input "c"
type input "gpt horror"
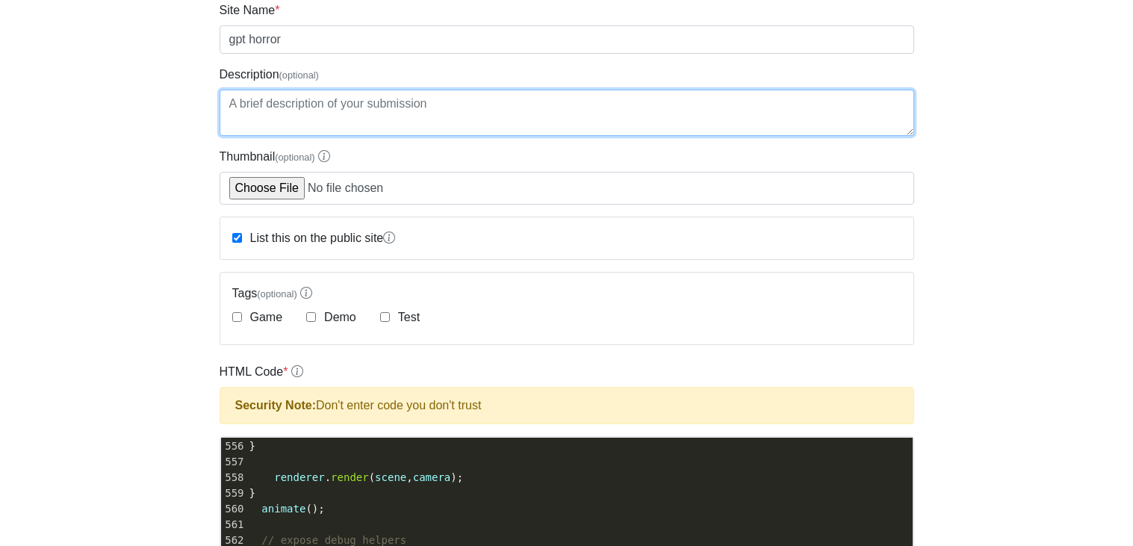
click at [246, 101] on textarea "Description (optional)" at bounding box center [567, 113] width 694 height 46
type textarea "somewhat scary just hit f once and wait for light to turn on"
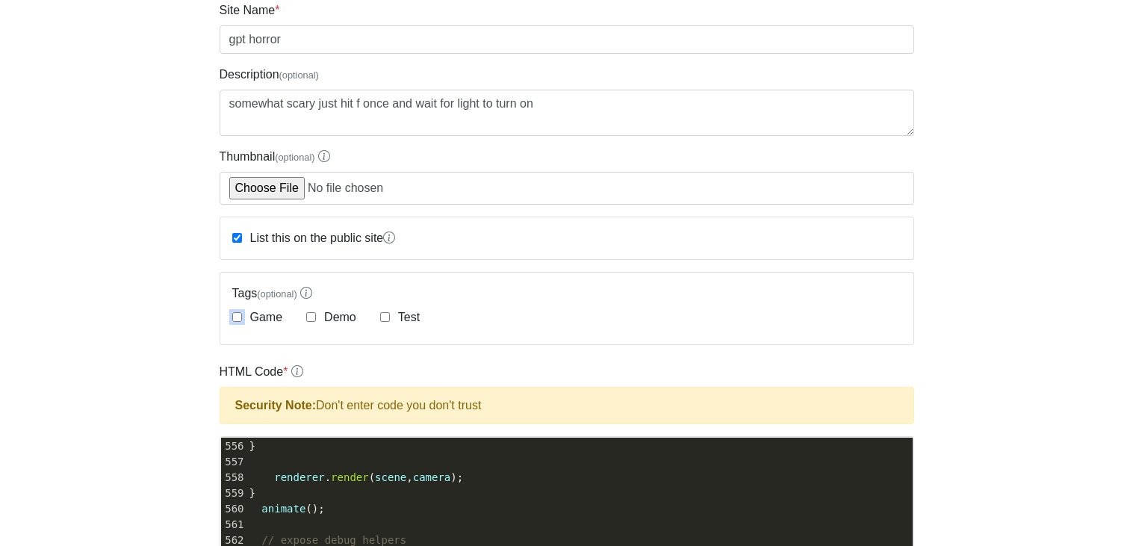
click at [235, 320] on input "Game" at bounding box center [237, 317] width 10 height 10
checkbox input "true"
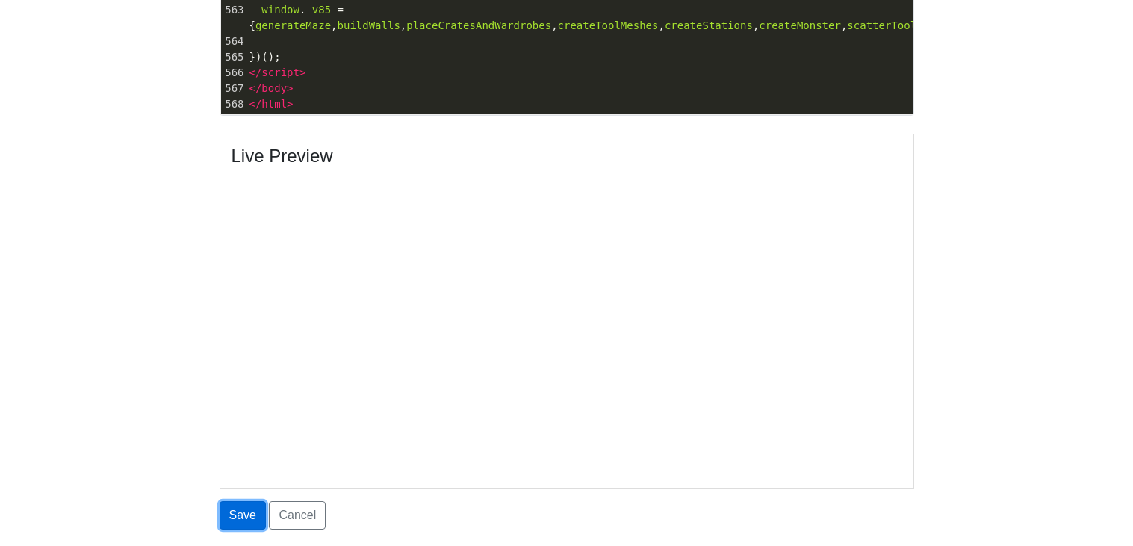
click at [240, 511] on button "Save" at bounding box center [243, 515] width 46 height 28
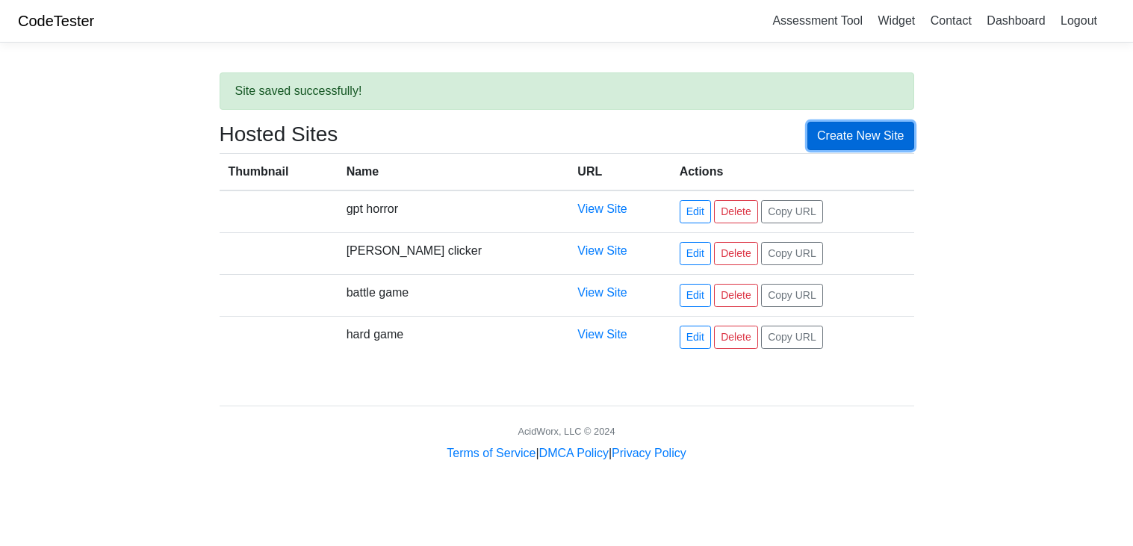
click at [864, 134] on link "Create New Site" at bounding box center [860, 136] width 107 height 28
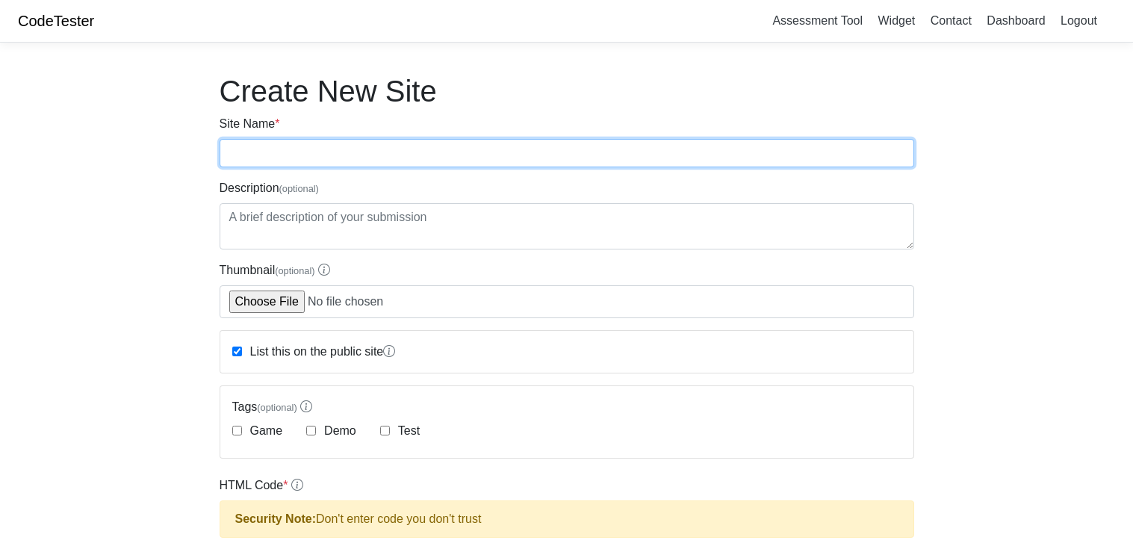
click at [443, 148] on input "Site Name *" at bounding box center [567, 153] width 694 height 28
type input "neon runner"
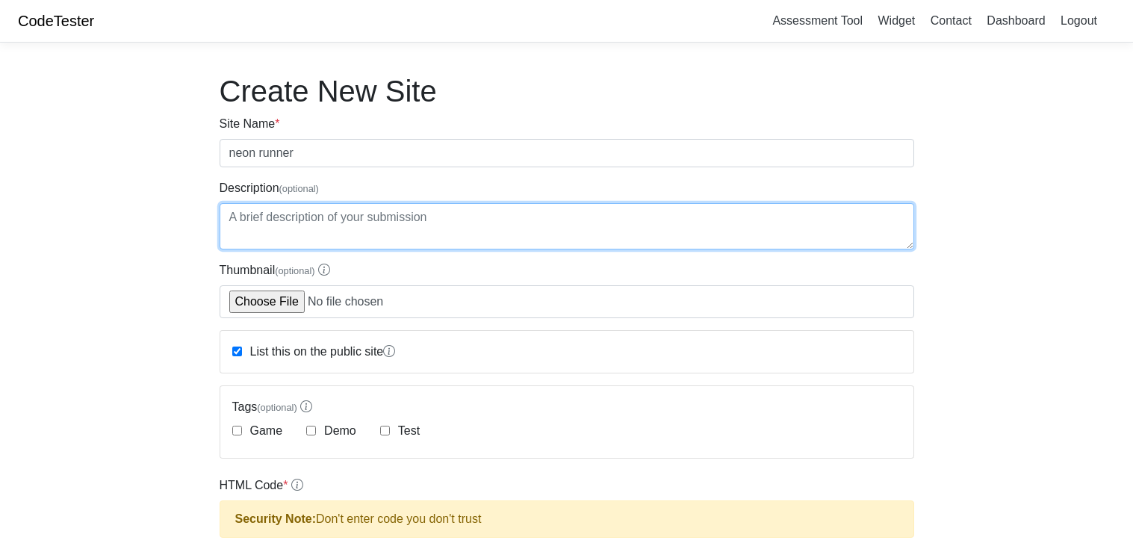
click at [284, 235] on textarea "Description (optional)" at bounding box center [567, 226] width 694 height 46
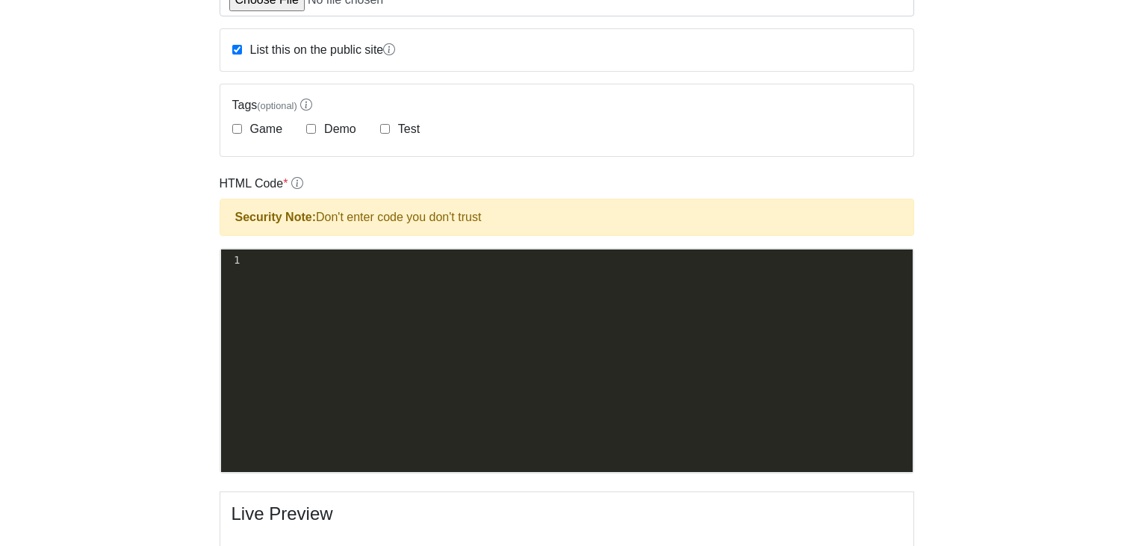
scroll to position [310, 0]
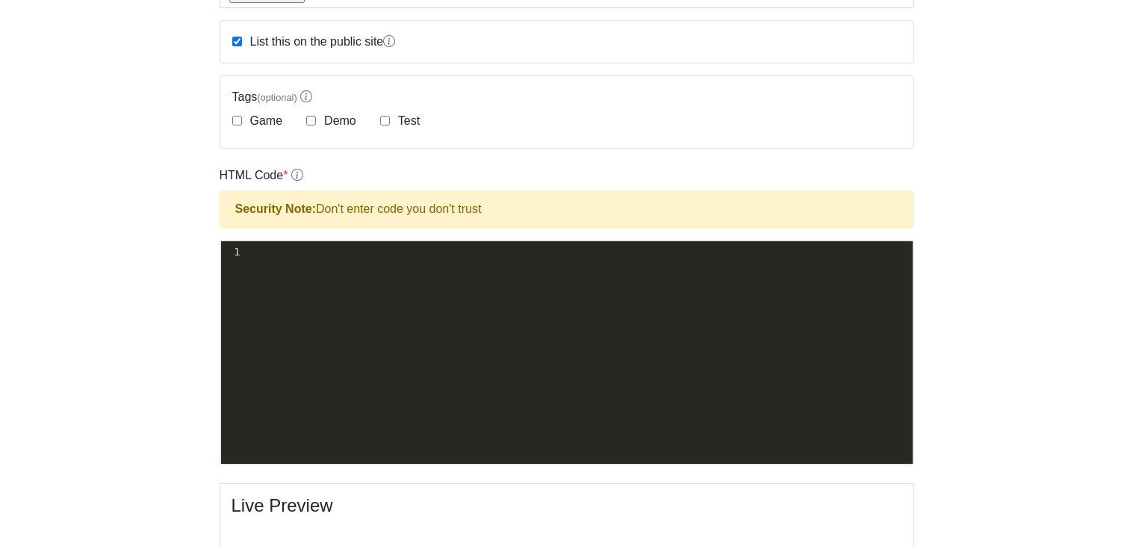
type textarea "like Google dino"
click at [246, 250] on span "​" at bounding box center [246, 252] width 0 height 12
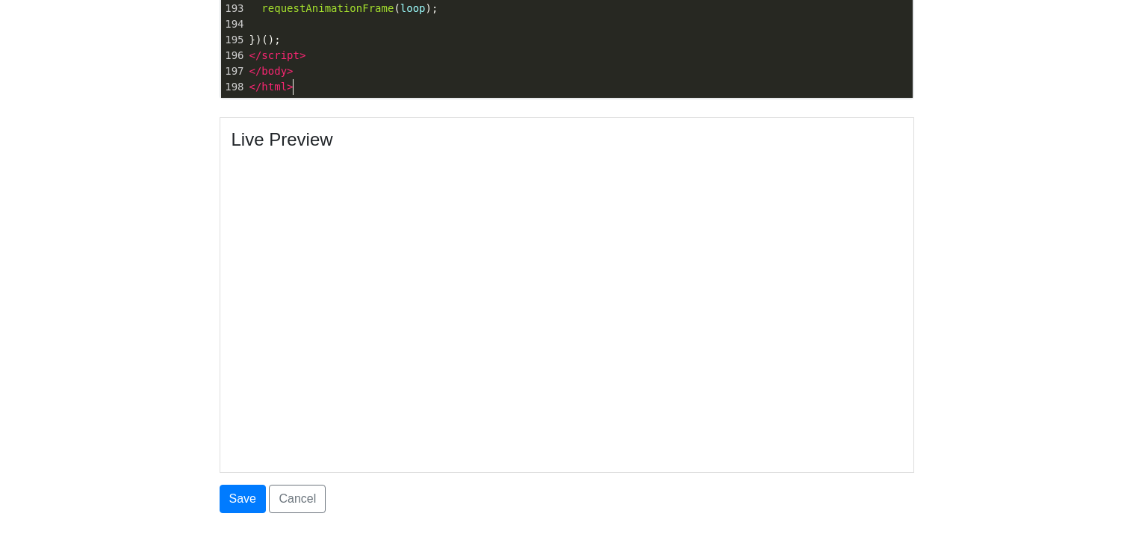
scroll to position [696, 0]
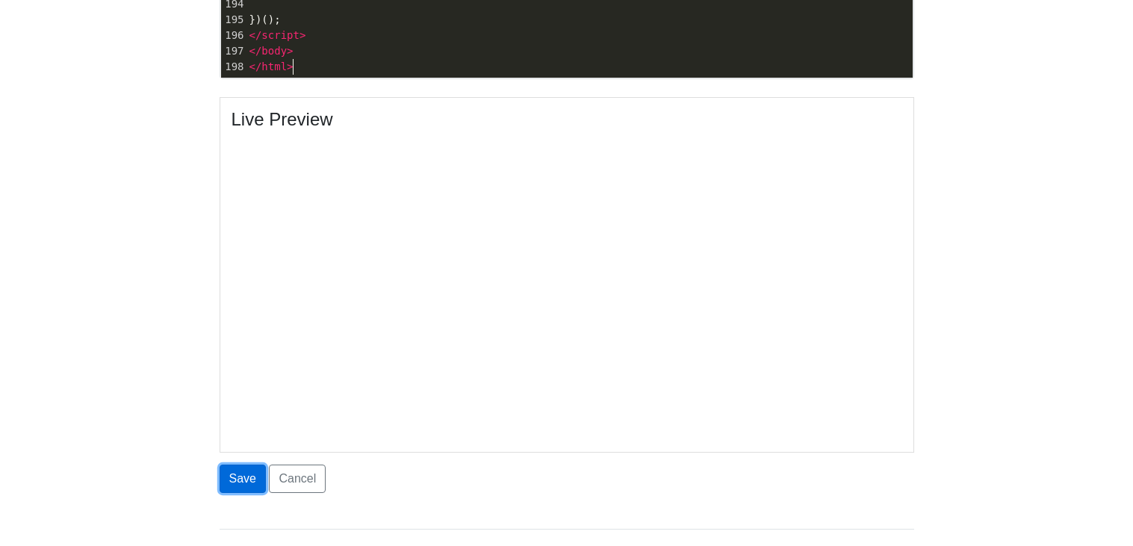
click at [242, 477] on button "Save" at bounding box center [243, 478] width 46 height 28
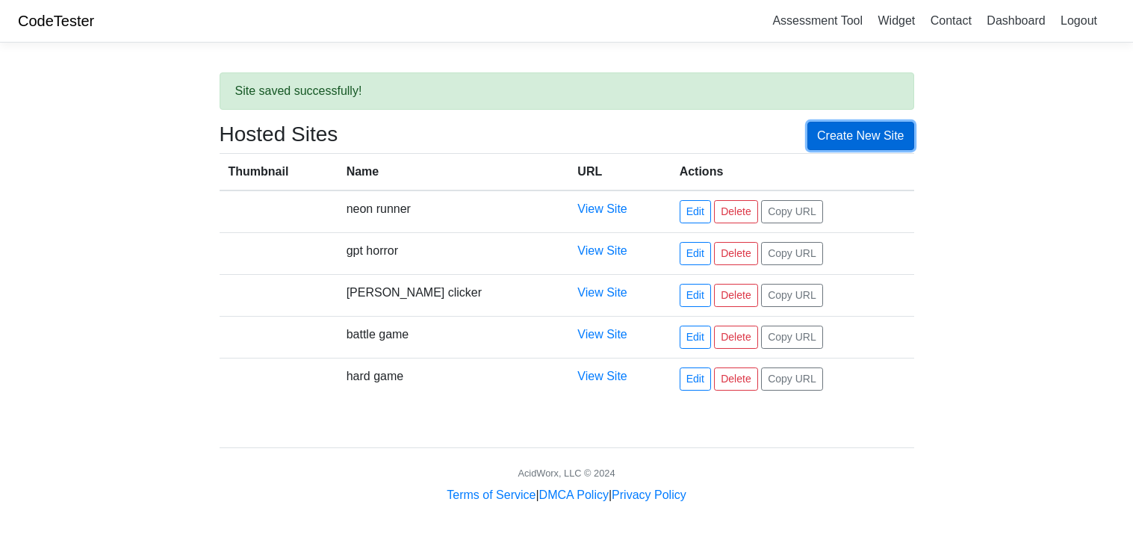
click at [878, 132] on link "Create New Site" at bounding box center [860, 136] width 107 height 28
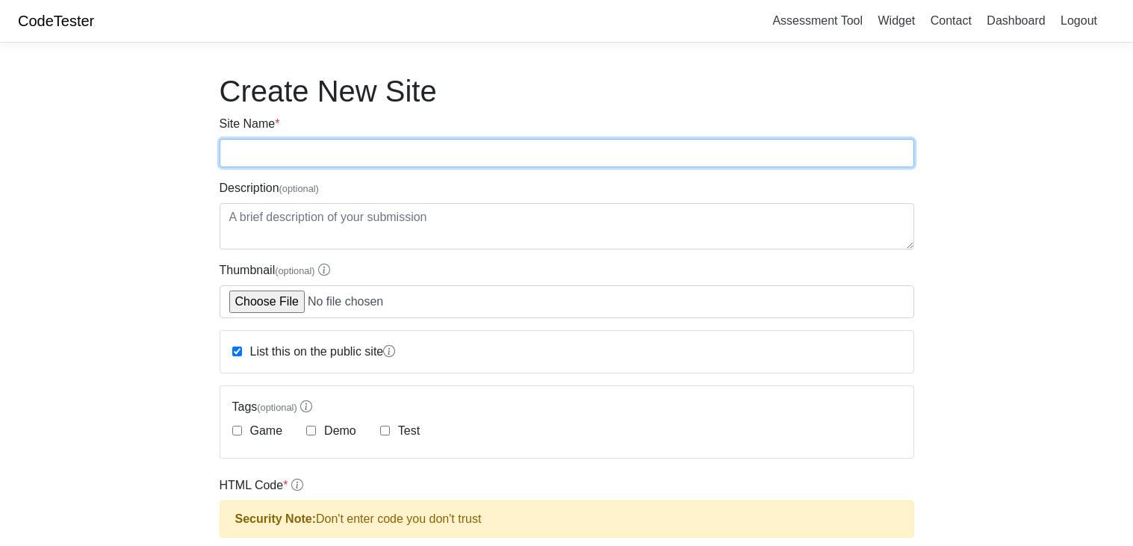
click at [276, 152] on input "Site Name *" at bounding box center [567, 153] width 694 height 28
type input "battle game"
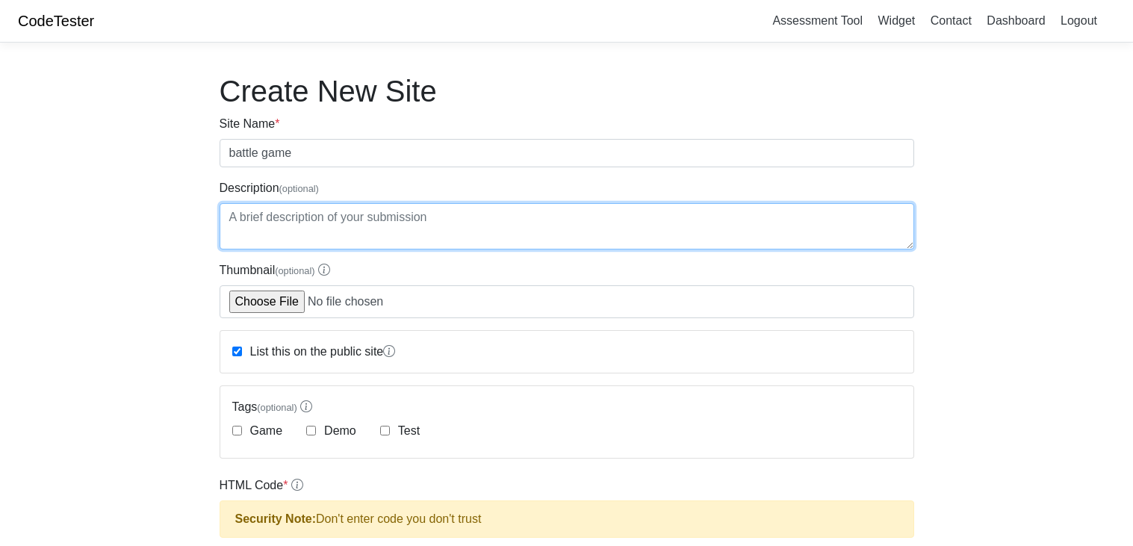
click at [340, 231] on textarea "Description (optional)" at bounding box center [567, 226] width 694 height 46
type textarea "cube shooting battle game"
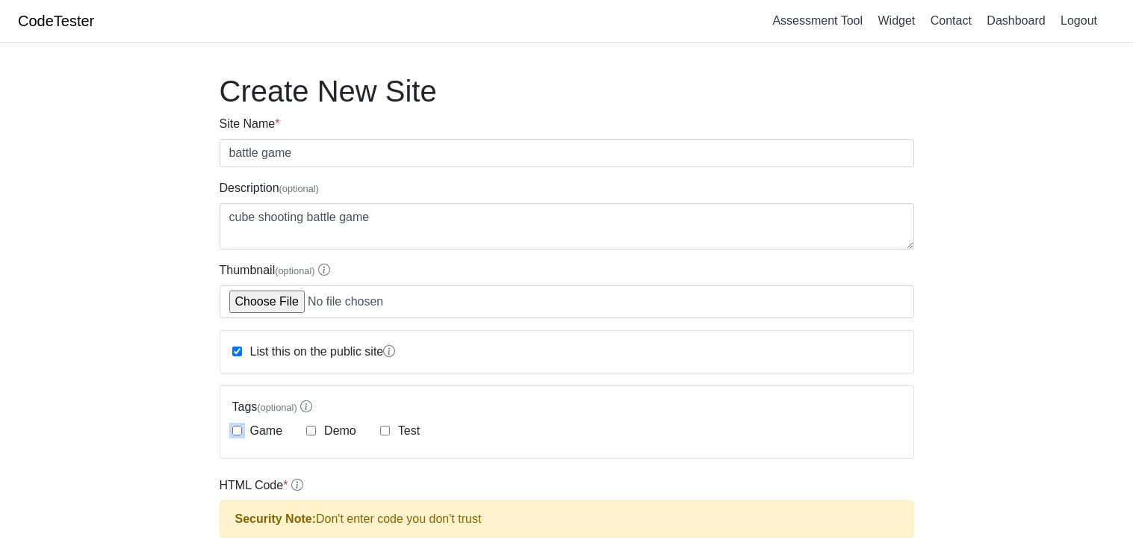
click at [237, 429] on input "Game" at bounding box center [237, 431] width 10 height 10
checkbox input "true"
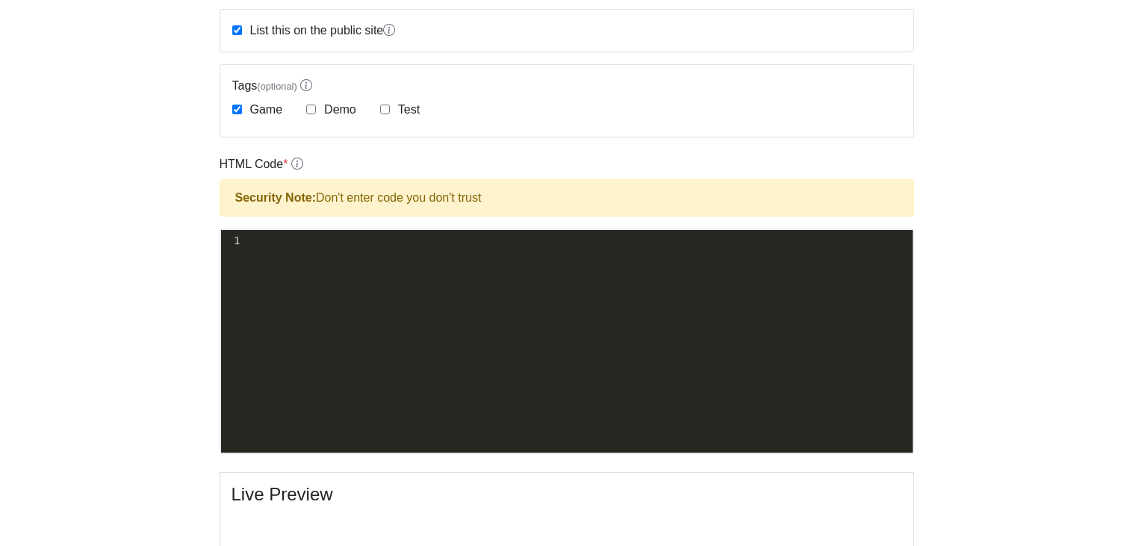
scroll to position [326, 0]
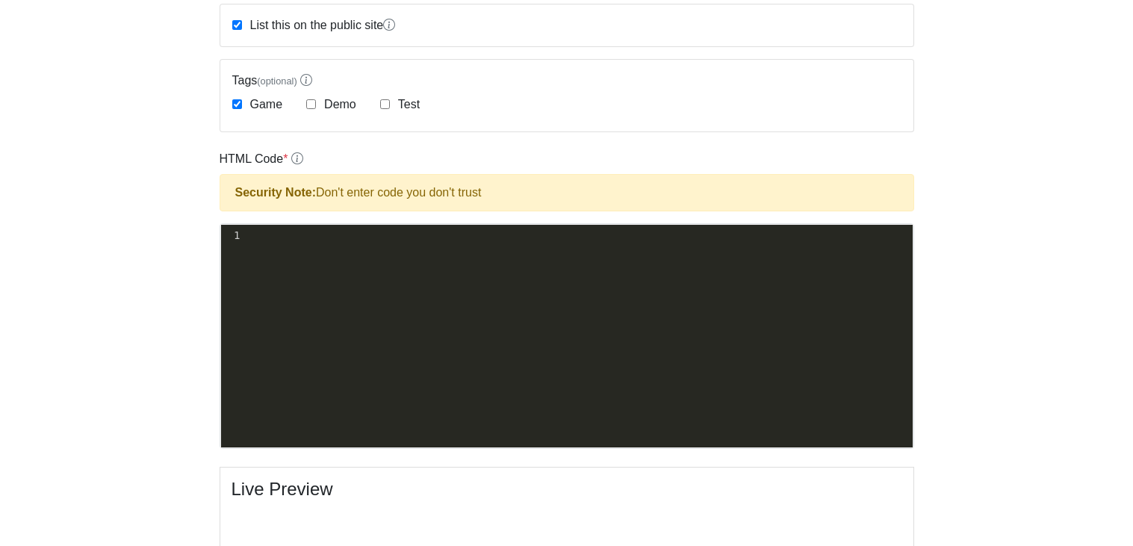
click at [320, 231] on pre "​" at bounding box center [578, 236] width 670 height 16
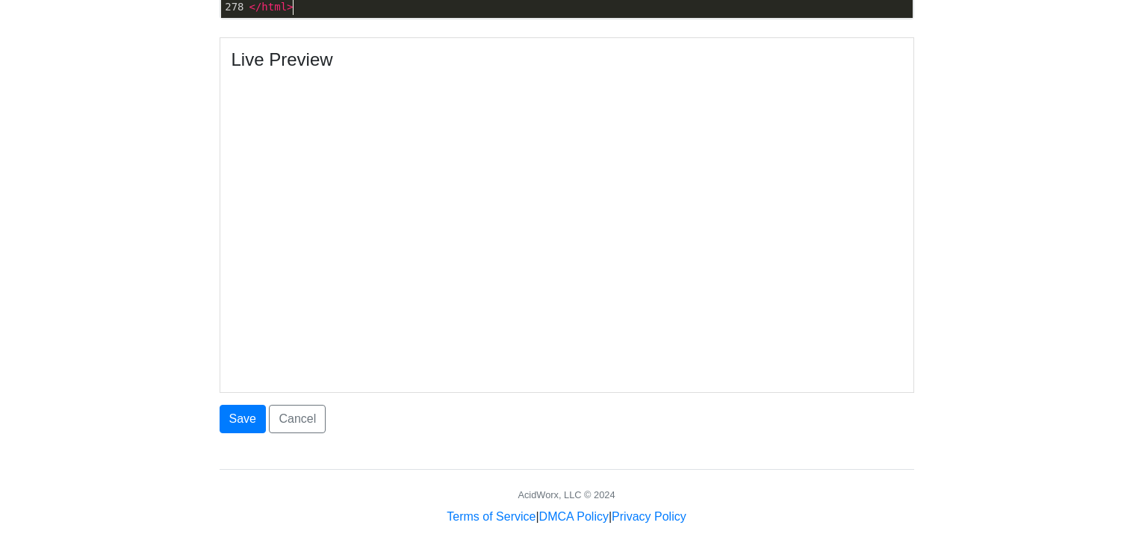
scroll to position [771, 0]
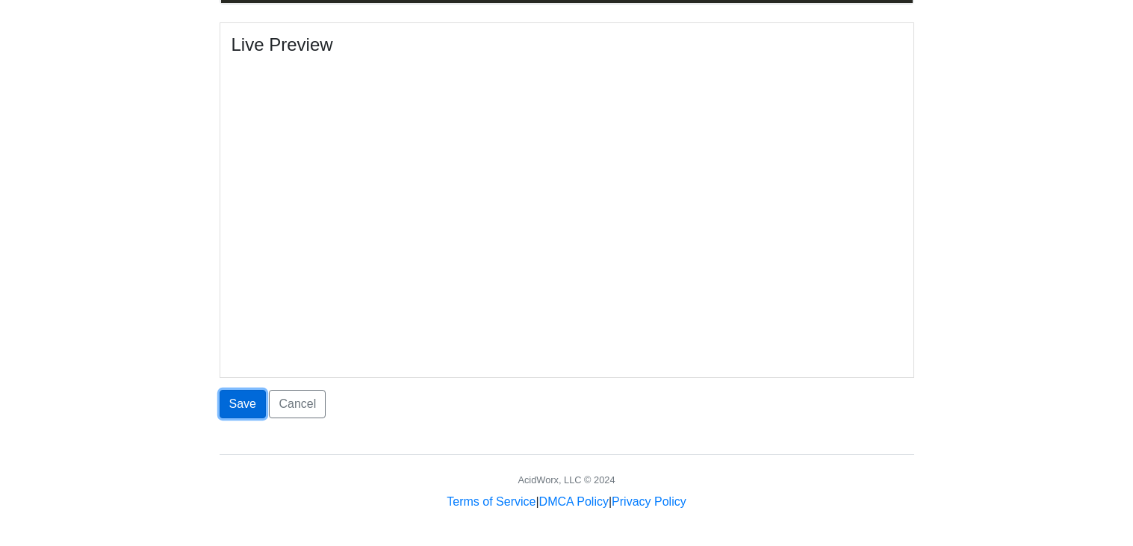
click at [246, 408] on button "Save" at bounding box center [243, 404] width 46 height 28
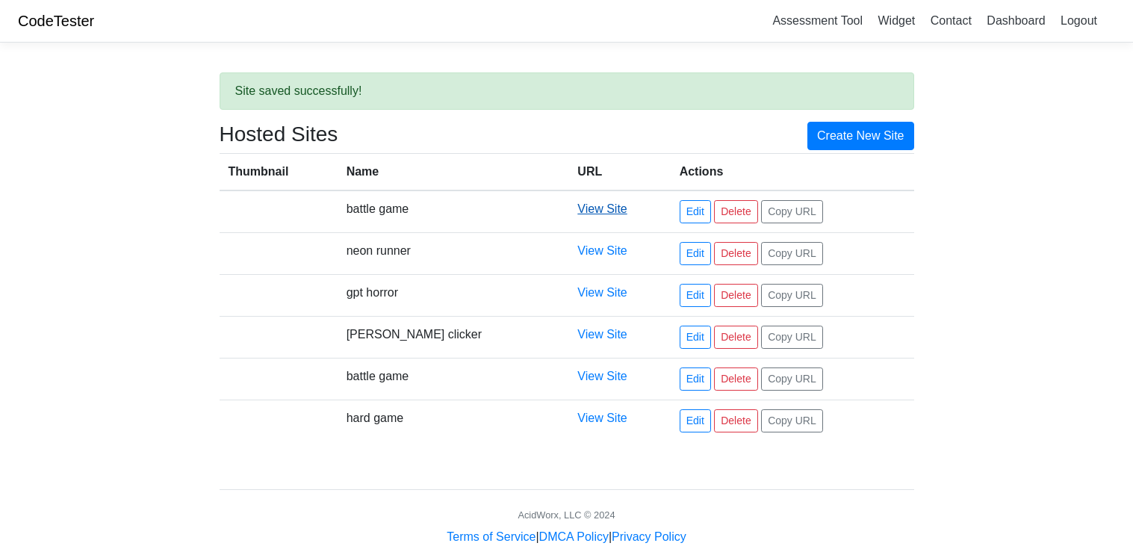
click at [577, 210] on link "View Site" at bounding box center [601, 208] width 49 height 13
click at [893, 135] on link "Create New Site" at bounding box center [860, 136] width 107 height 28
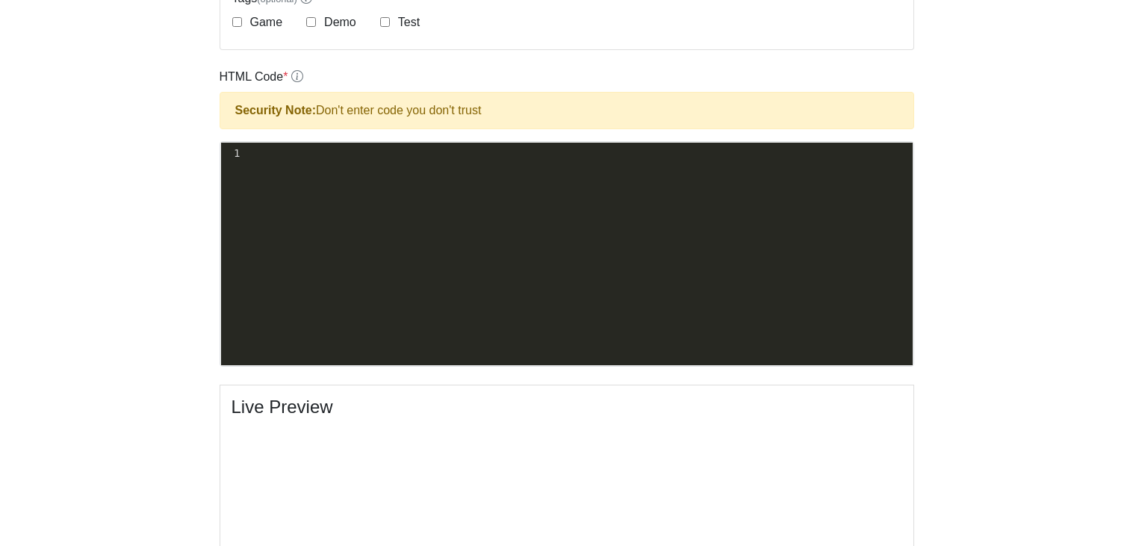
scroll to position [414, 0]
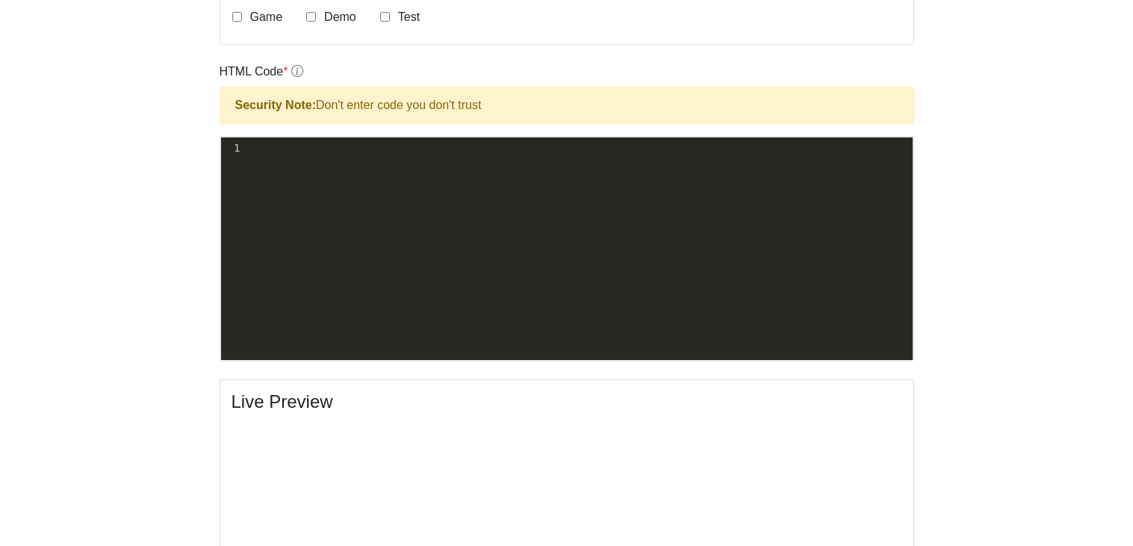
click at [293, 149] on pre "​" at bounding box center [578, 148] width 670 height 16
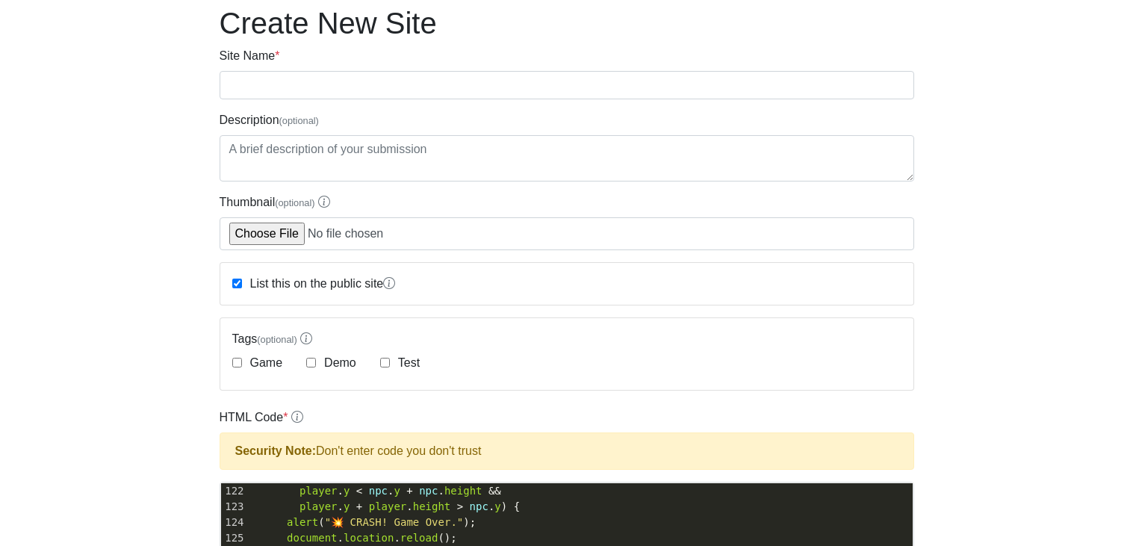
scroll to position [0, 0]
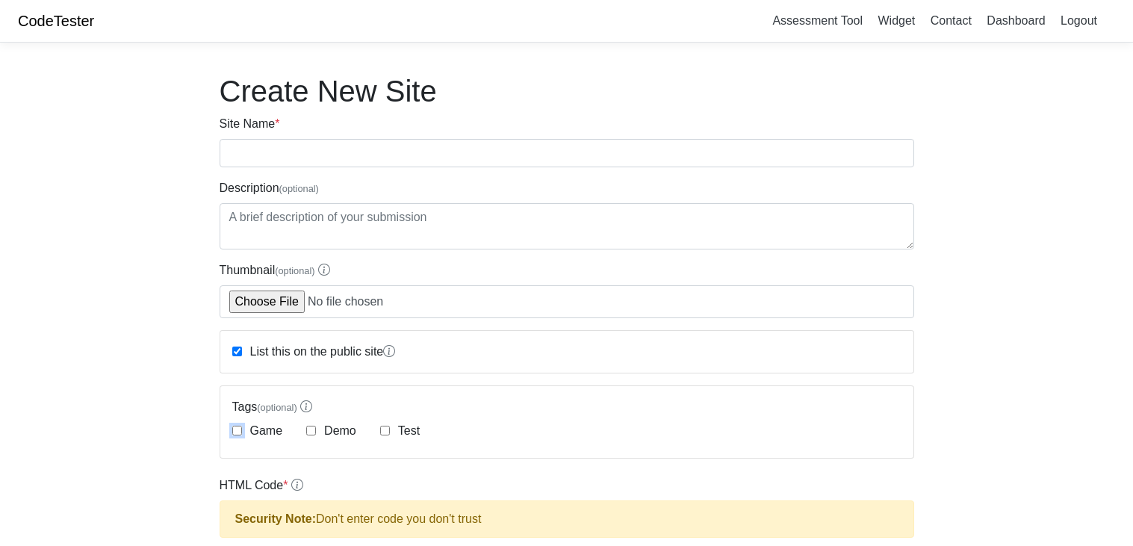
click at [236, 427] on input "Game" at bounding box center [237, 431] width 10 height 10
checkbox input "true"
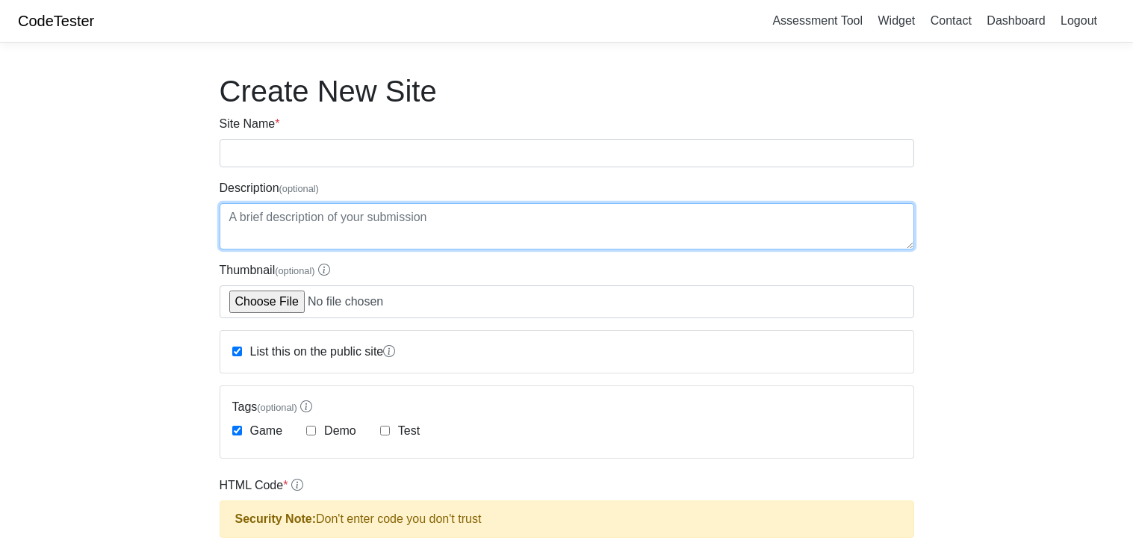
click at [294, 211] on textarea "Description (optional)" at bounding box center [567, 226] width 694 height 46
type textarea "my driving game"
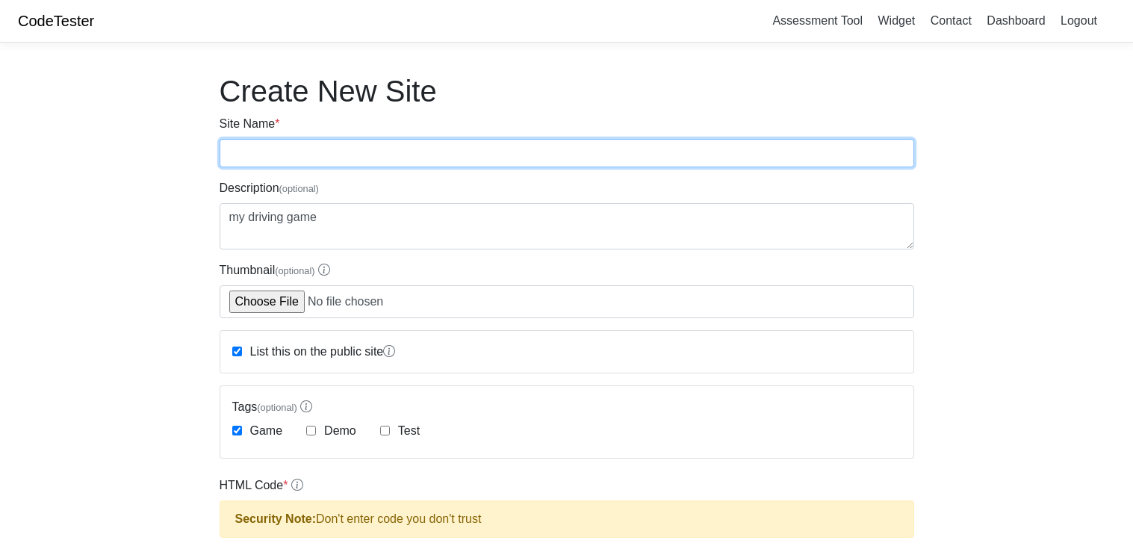
click at [239, 158] on input "Site Name *" at bounding box center [567, 153] width 694 height 28
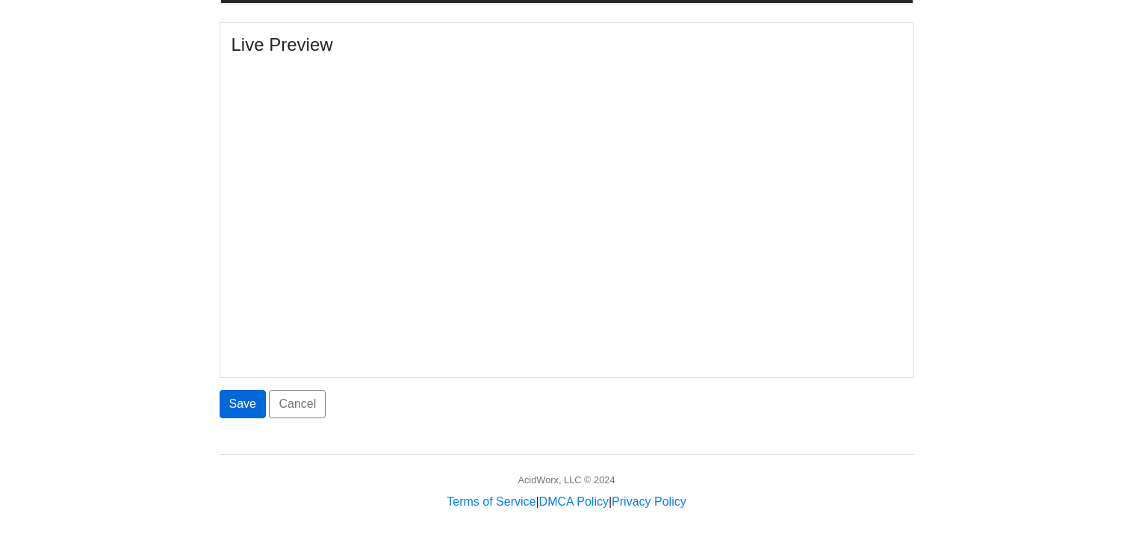
type input "fun driving game"
click at [251, 393] on button "Save" at bounding box center [243, 404] width 46 height 28
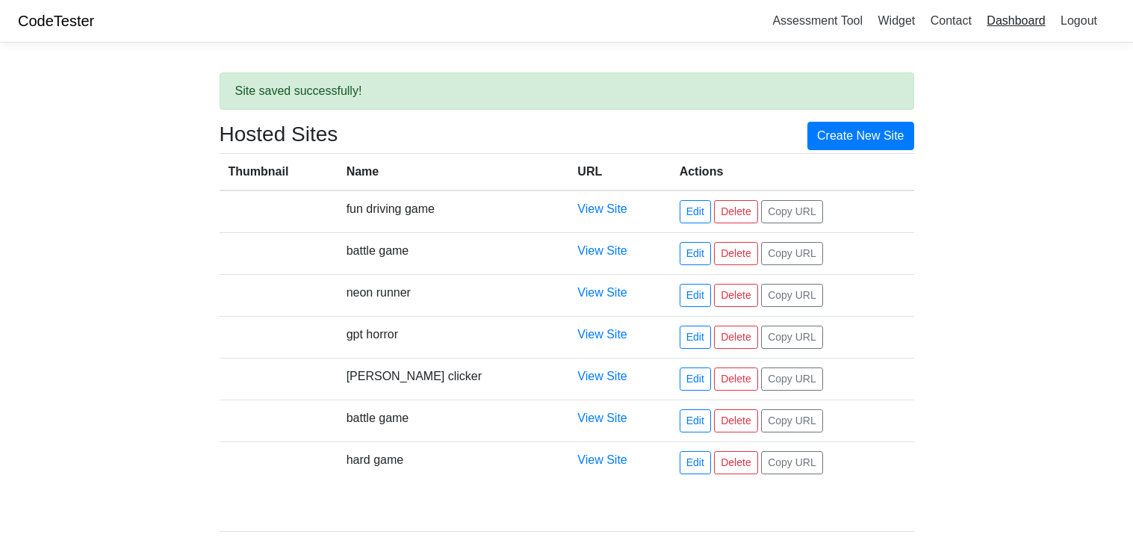
click at [998, 19] on link "Dashboard" at bounding box center [1015, 20] width 70 height 25
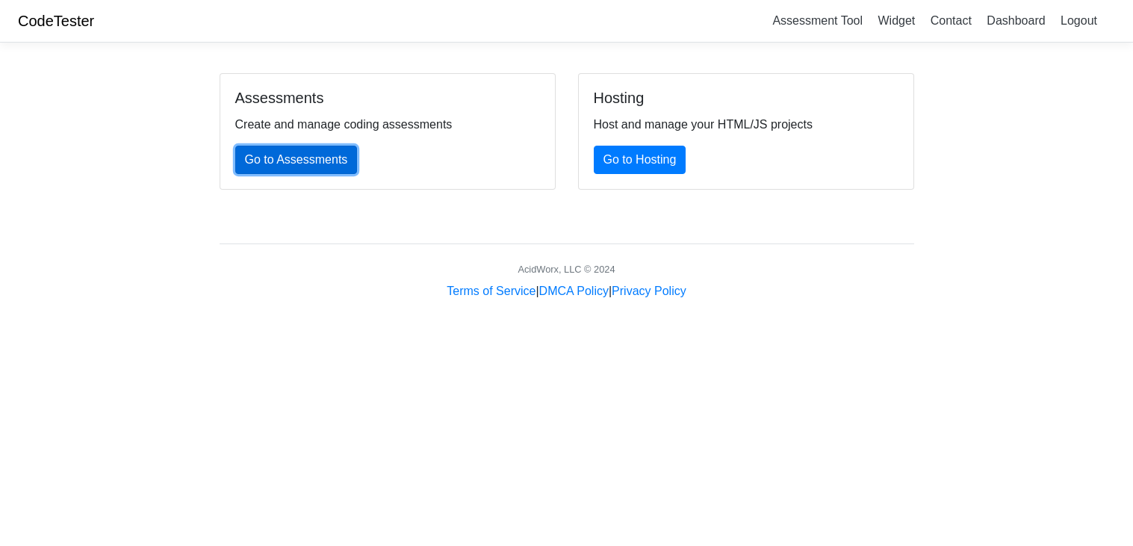
click at [347, 154] on link "Go to Assessments" at bounding box center [296, 160] width 122 height 28
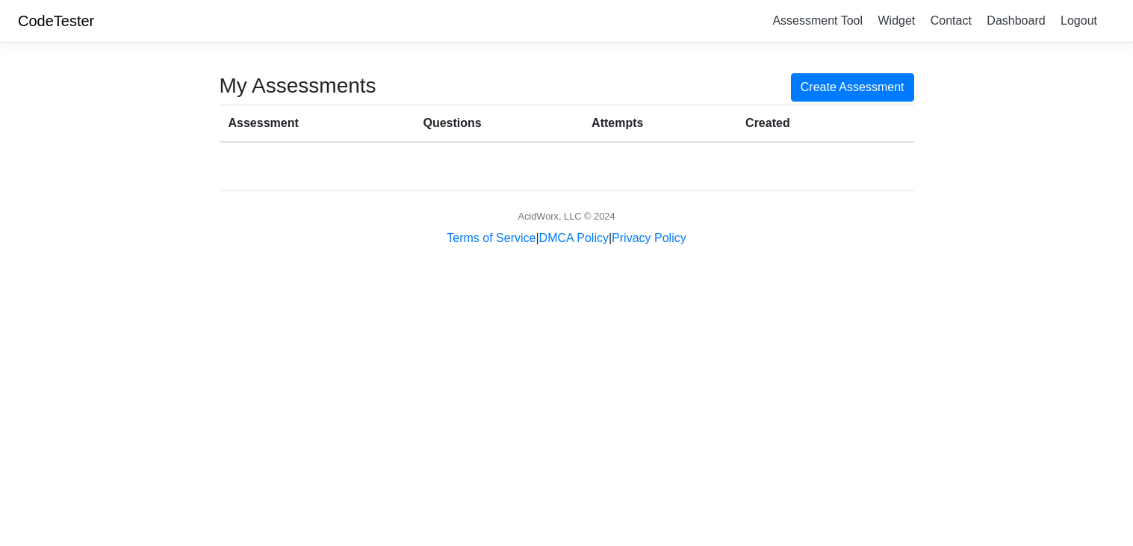
click at [65, 19] on link "CodeTester" at bounding box center [56, 21] width 76 height 16
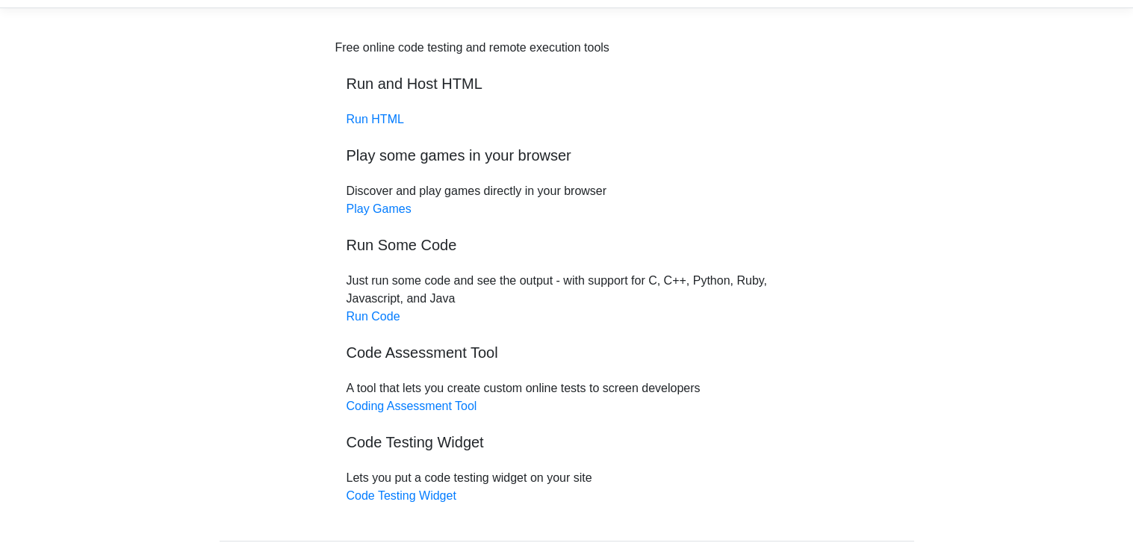
scroll to position [46, 0]
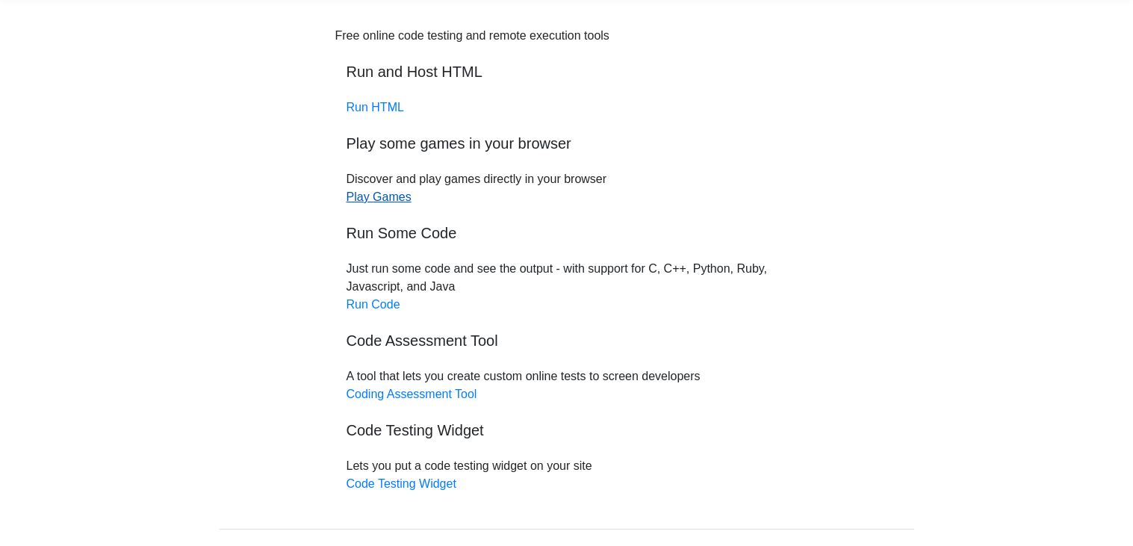
click at [366, 196] on link "Play Games" at bounding box center [378, 196] width 65 height 13
